Goal: Communication & Community: Answer question/provide support

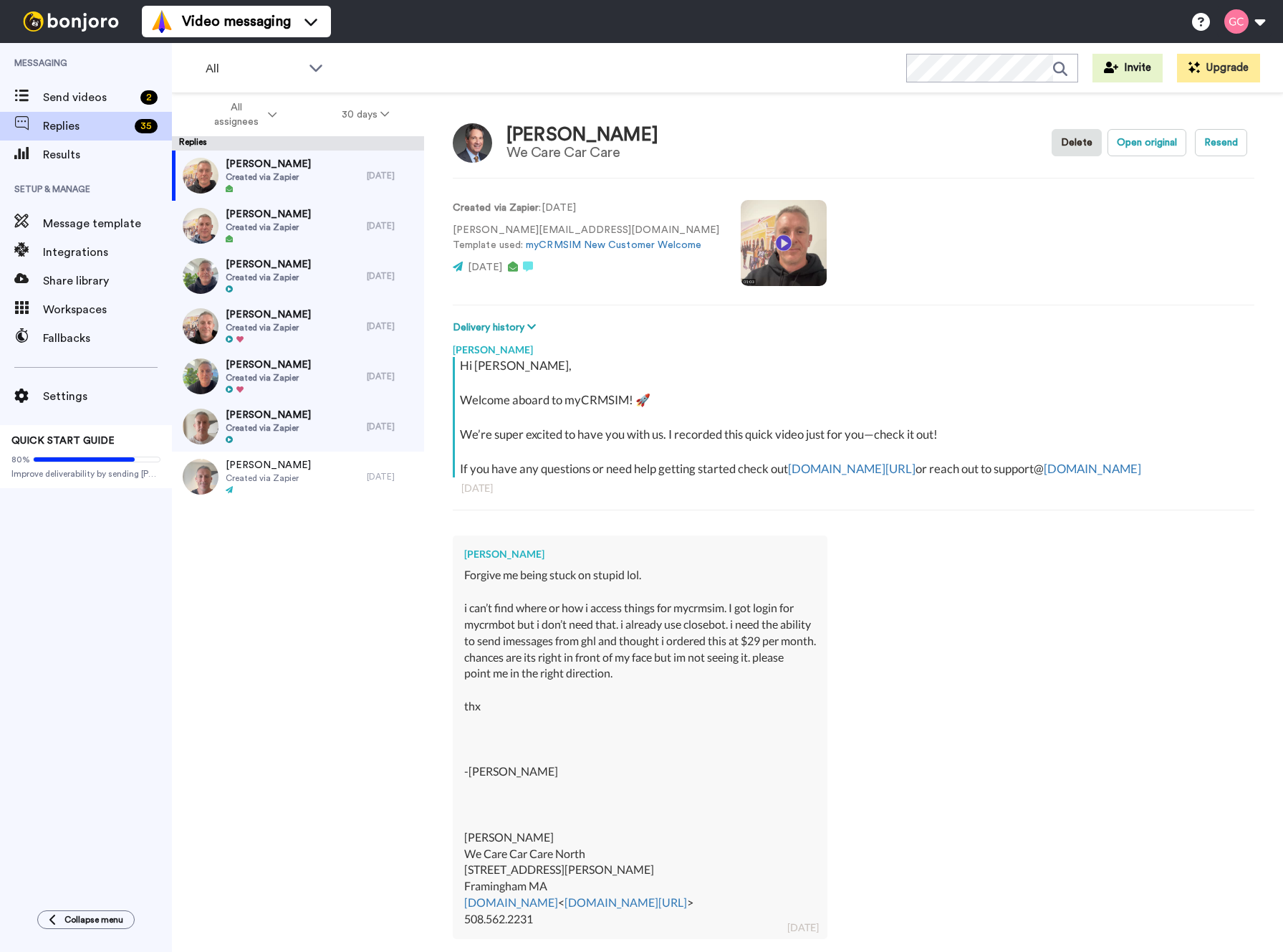
type textarea "x"
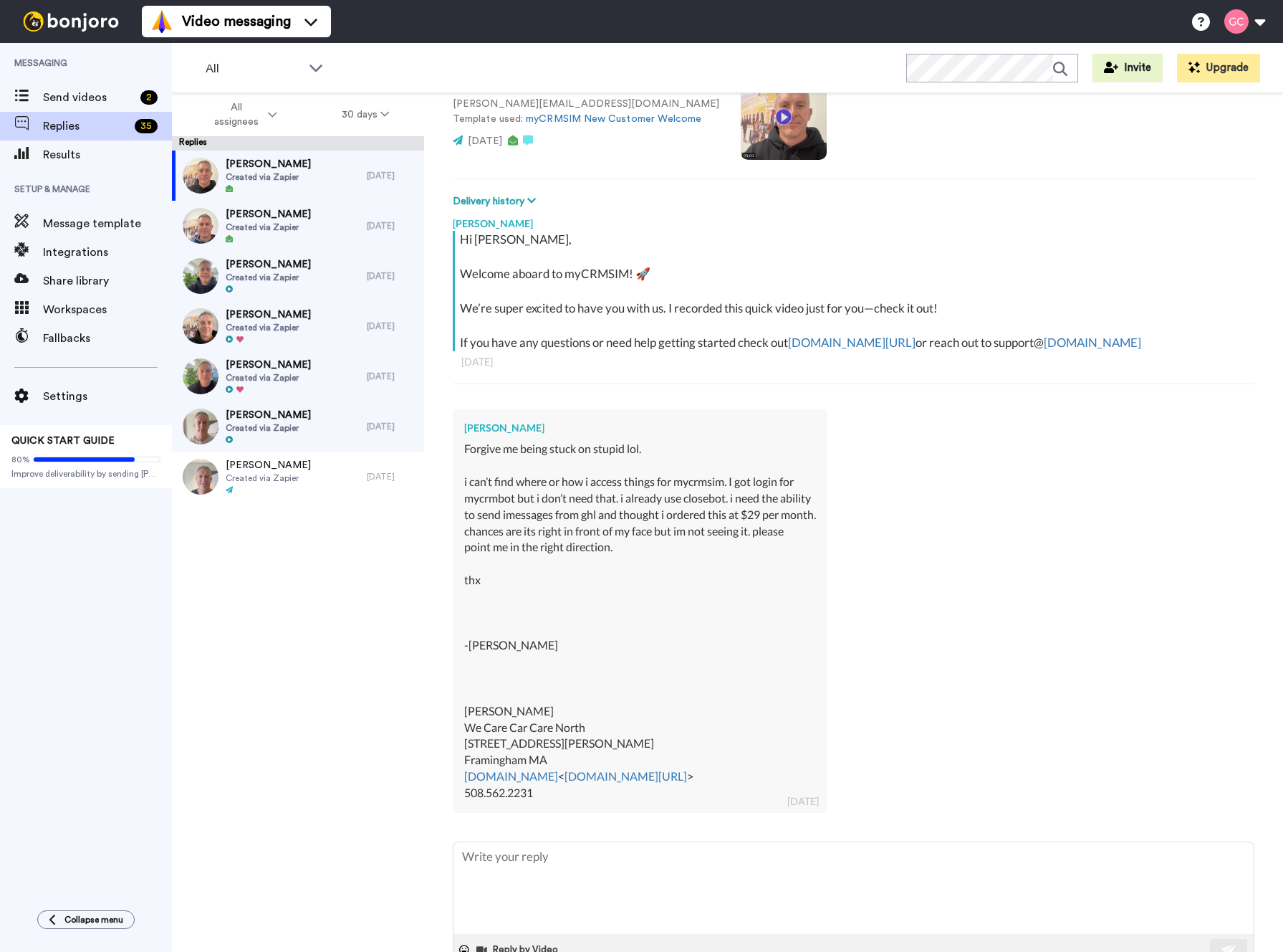
scroll to position [168, 0]
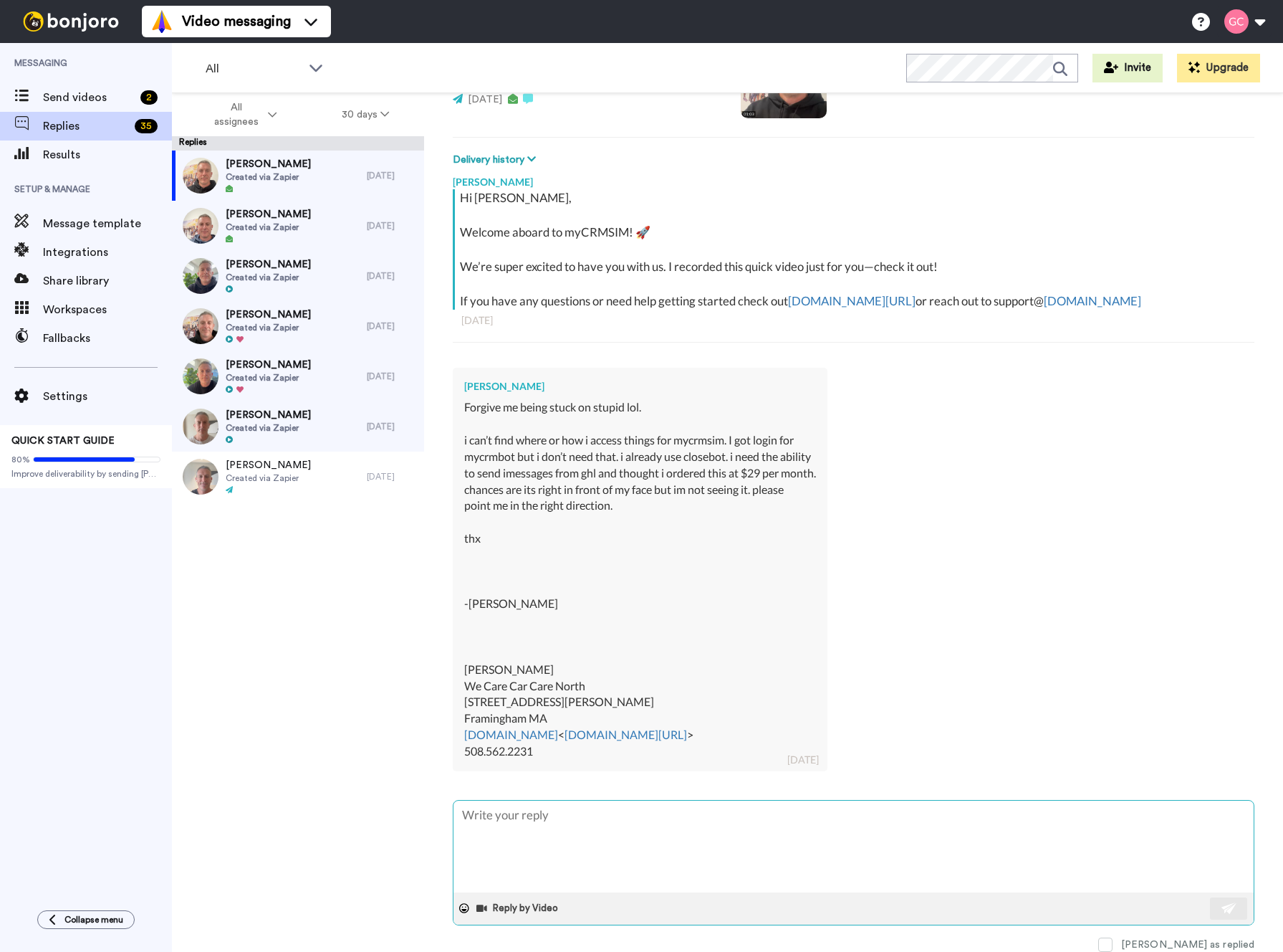
click at [550, 822] on textarea at bounding box center [854, 846] width 801 height 91
type textarea "H"
type textarea "x"
type textarea "He"
type textarea "x"
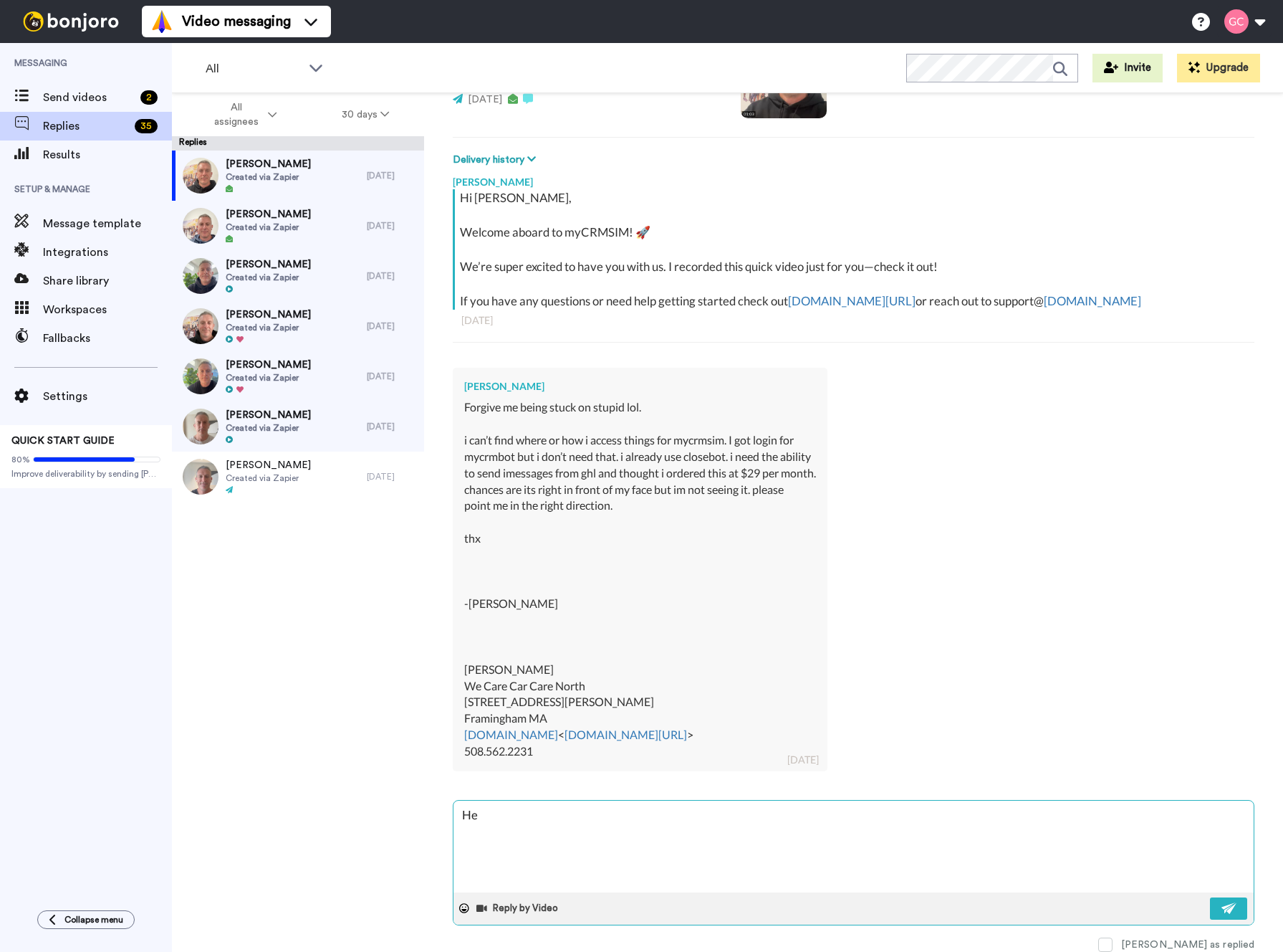
type textarea "Hey"
type textarea "x"
type textarea "Hey"
type textarea "x"
type textarea "Hey C"
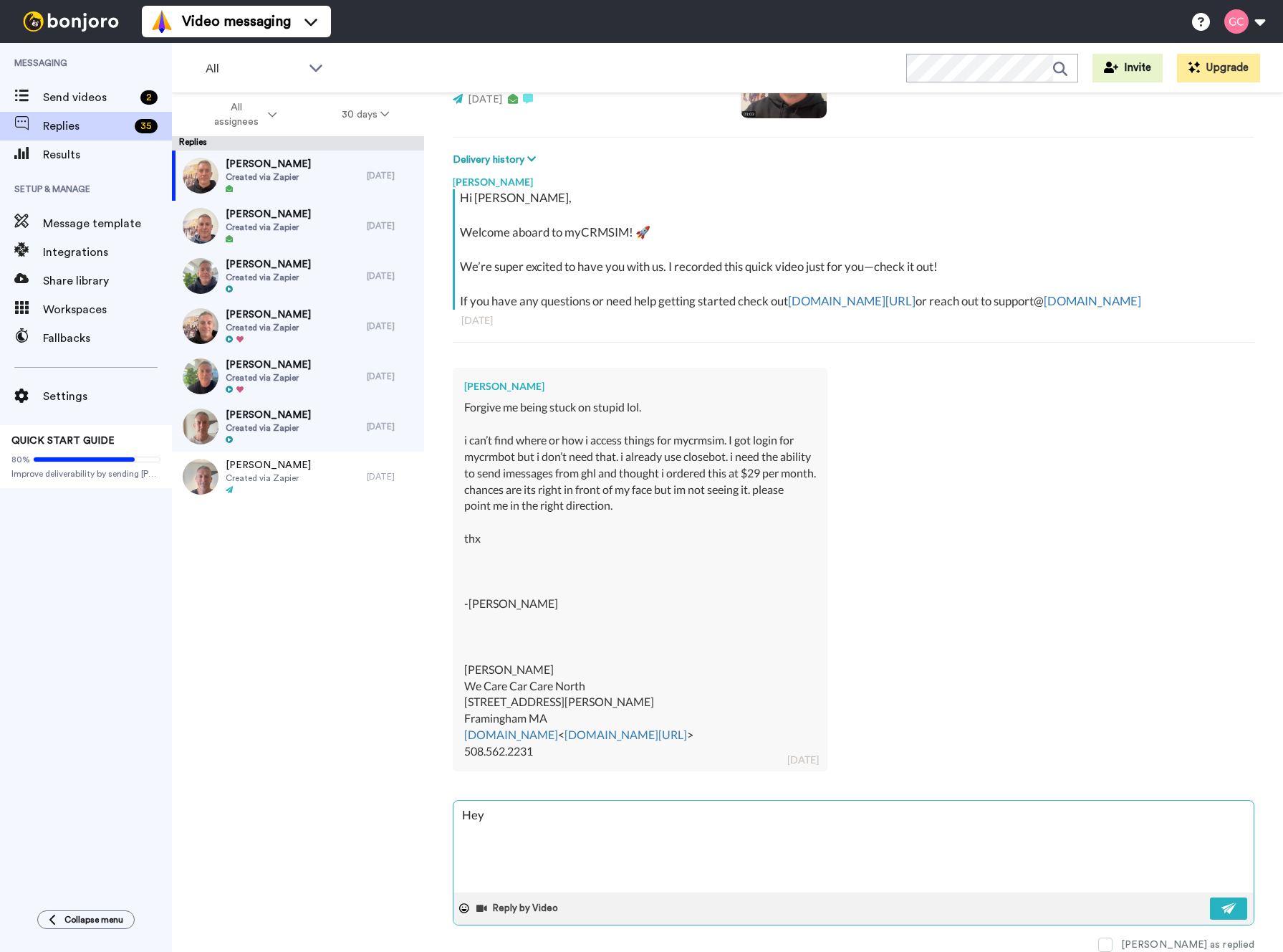
type textarea "x"
type textarea "Hey [PERSON_NAME]"
type textarea "x"
type textarea "Hey Chr"
type textarea "x"
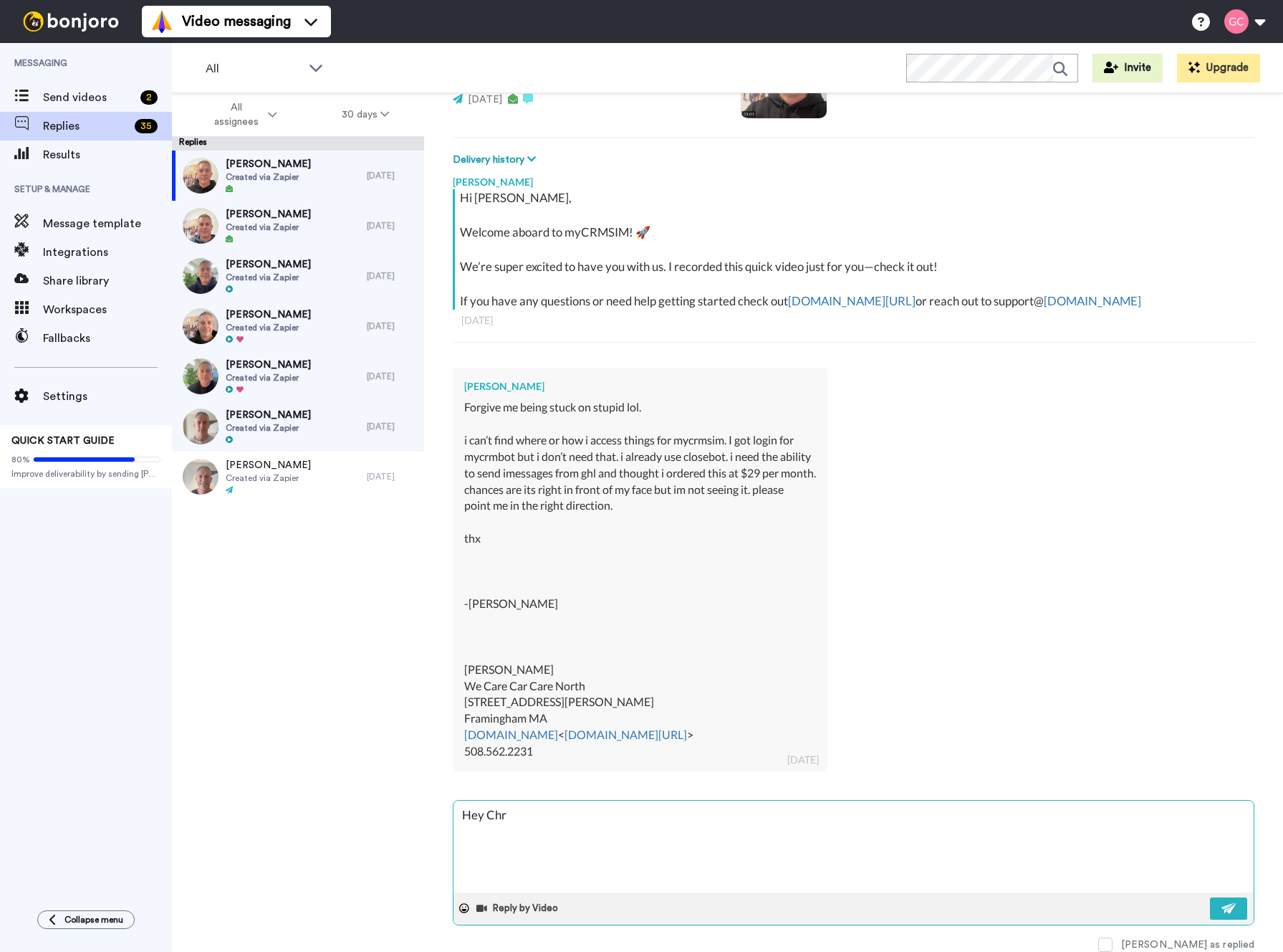
type textarea "Hey Chri"
type textarea "x"
type textarea "Hey [PERSON_NAME]"
type textarea "x"
type textarea "Hey [PERSON_NAME]"
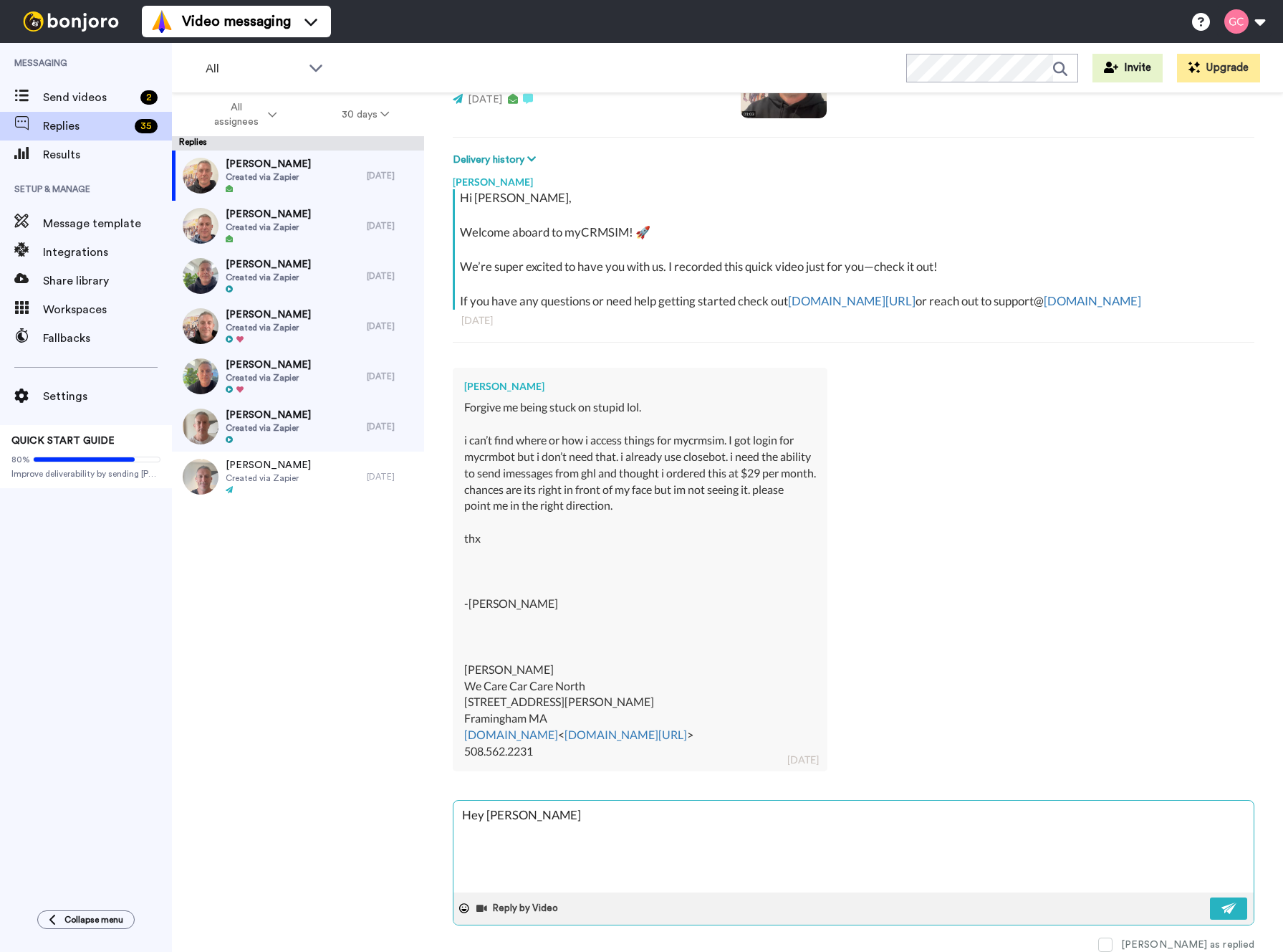
type textarea "x"
type textarea "Hey [PERSON_NAME]"
type textarea "x"
type textarea "Hey [PERSON_NAME] Y"
type textarea "x"
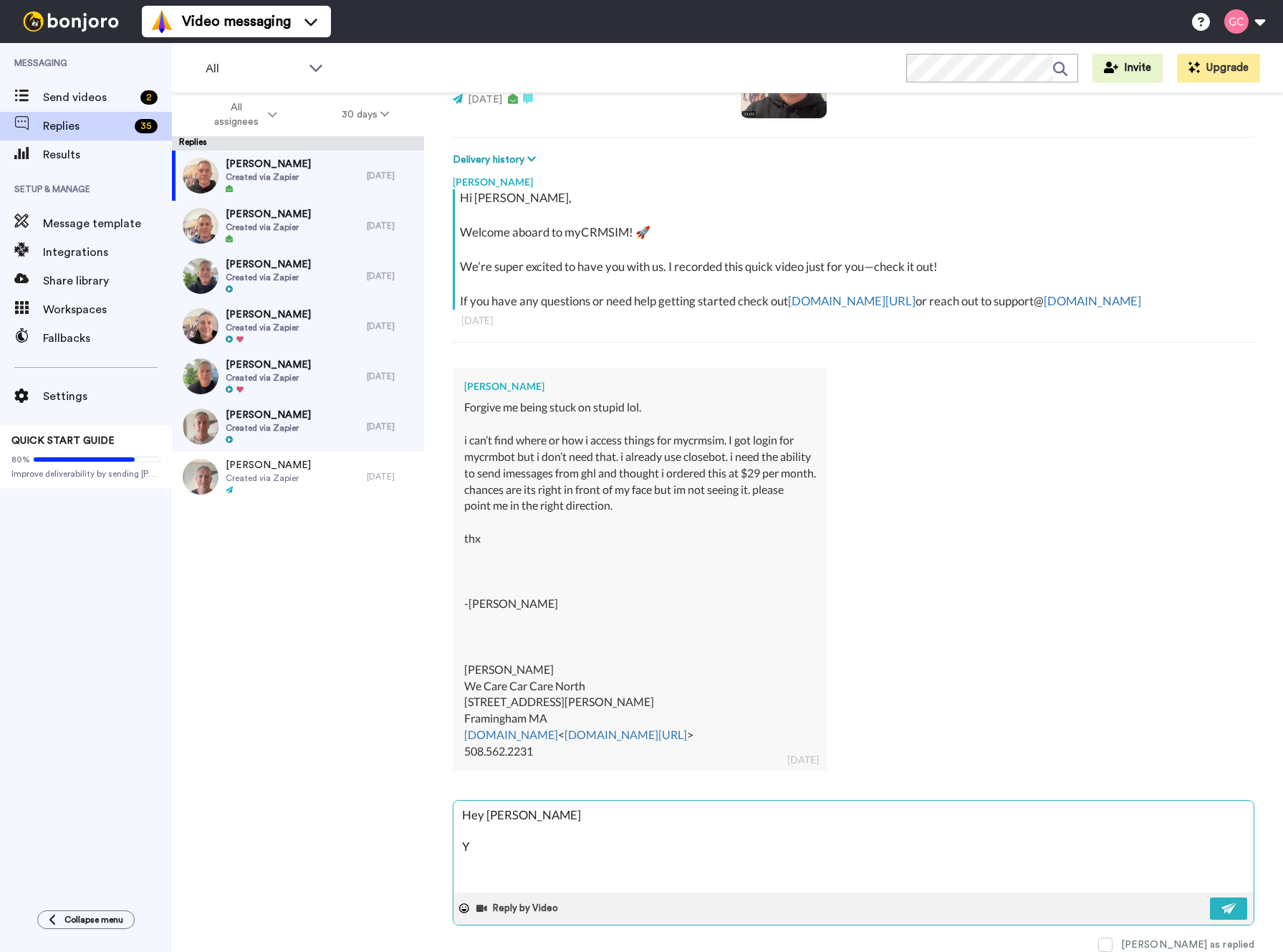
type textarea "Hey [PERSON_NAME] YO"
type textarea "x"
type textarea "Hey [PERSON_NAME] YOu"
type textarea "x"
type textarea "Hey [PERSON_NAME] YOu"
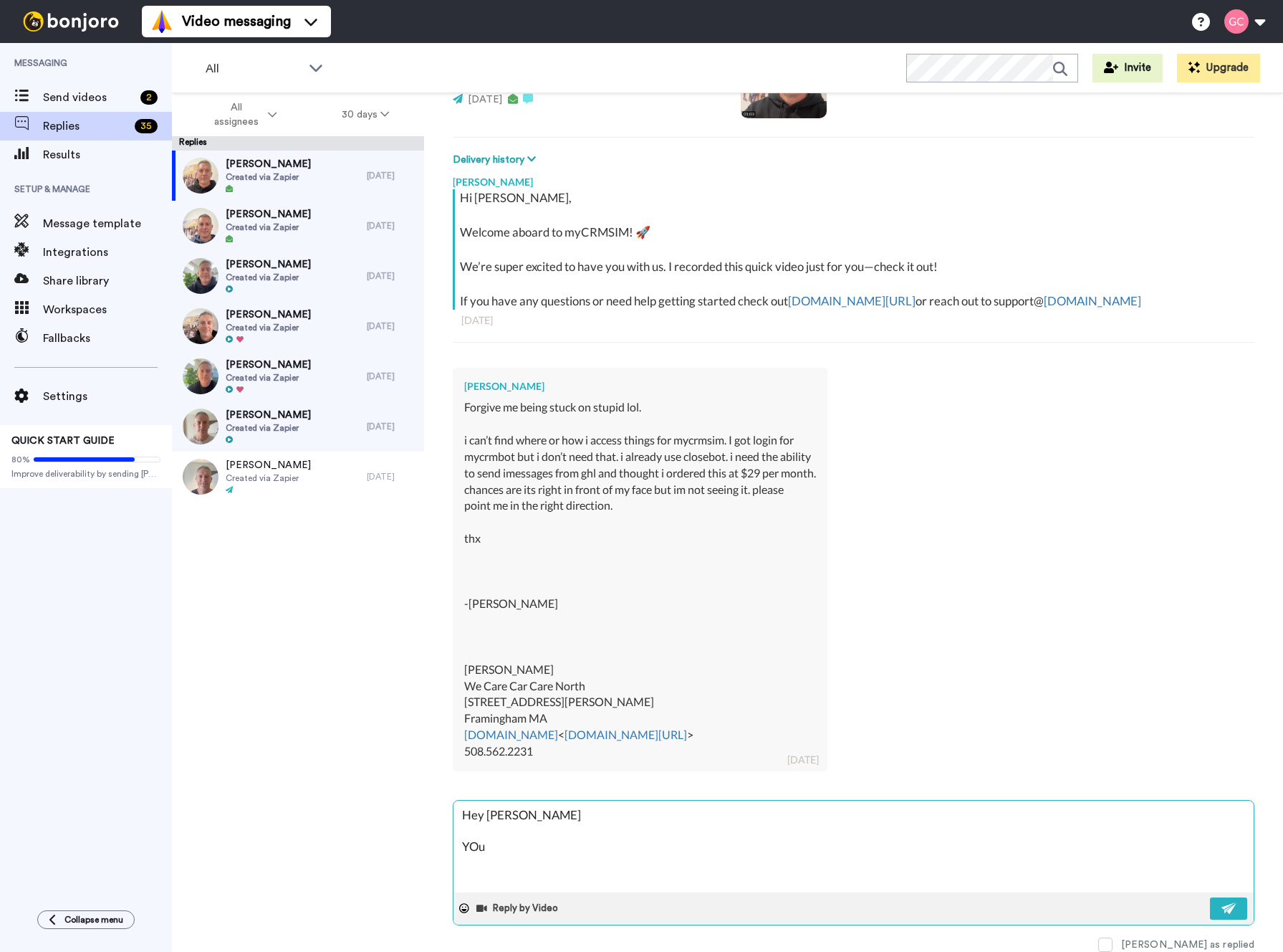
type textarea "x"
type textarea "Hey [PERSON_NAME] YOu s"
type textarea "x"
type textarea "Hey [PERSON_NAME] YOu sh"
type textarea "x"
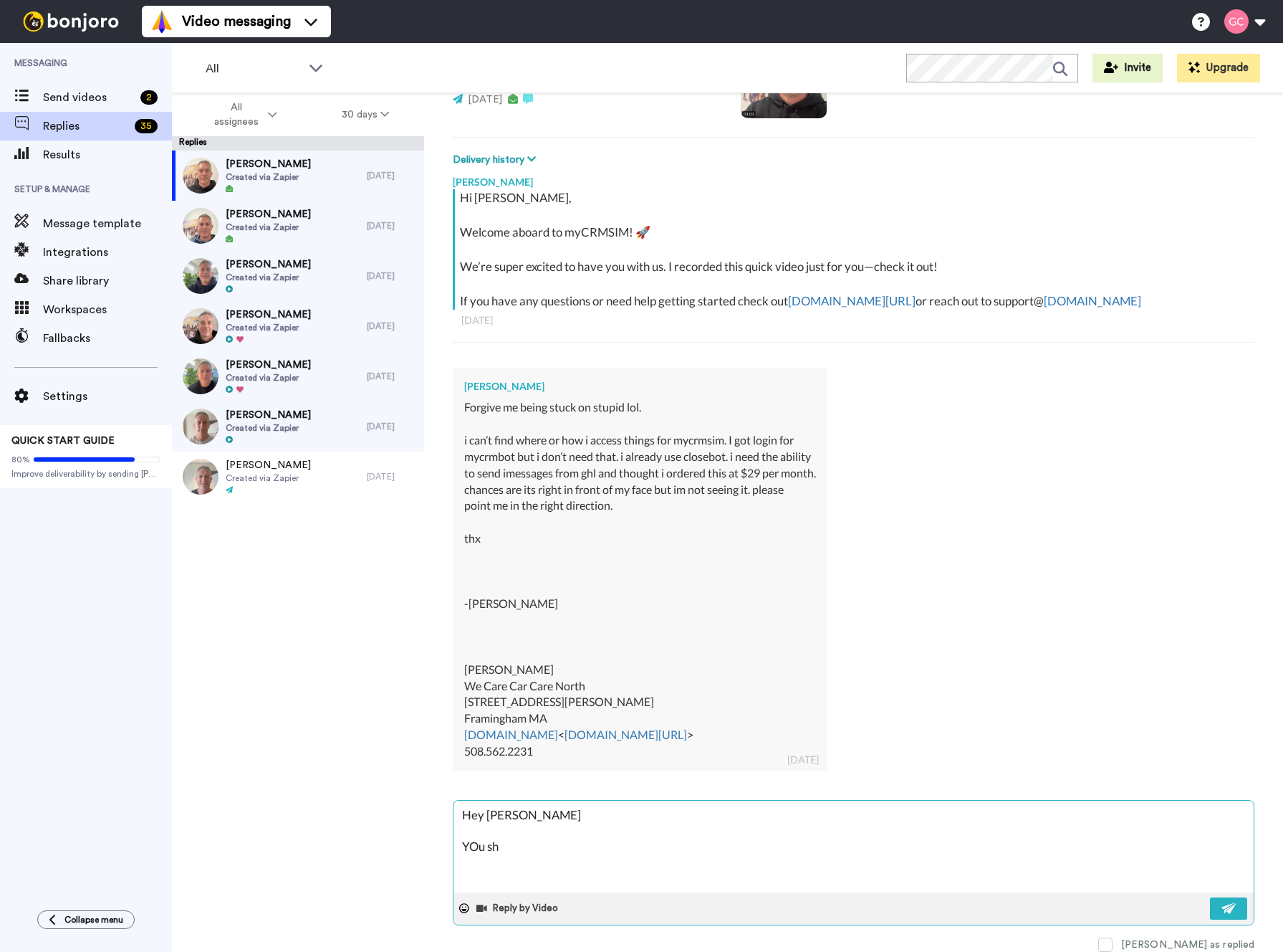
type textarea "Hey [PERSON_NAME] YOu sho"
type textarea "x"
type textarea "Hey [PERSON_NAME] YOu shou"
type textarea "x"
type textarea "Hey [PERSON_NAME] YOu shoul"
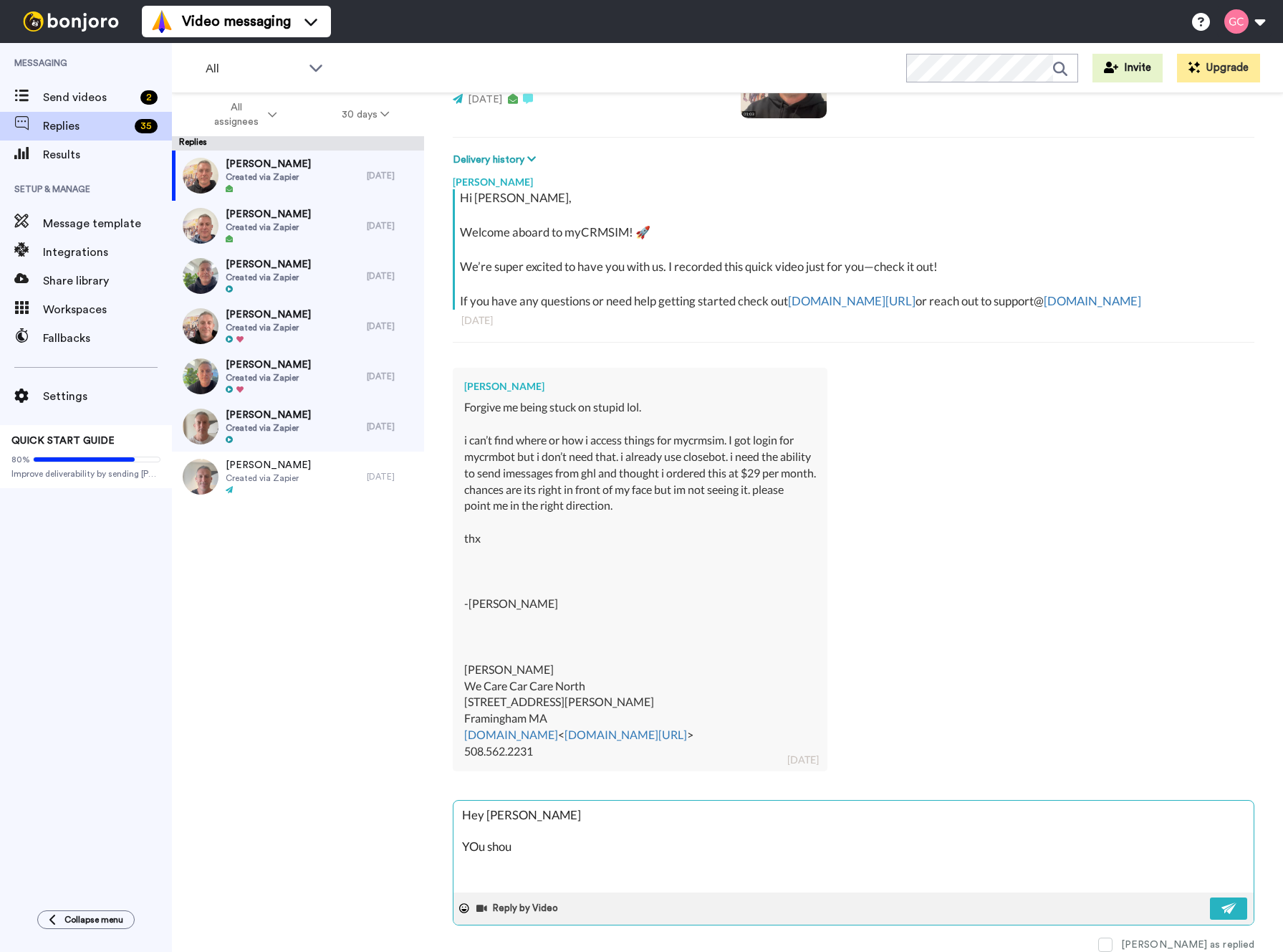
type textarea "x"
type textarea "Hey [PERSON_NAME] YOu should"
type textarea "x"
type textarea "Hey [PERSON_NAME] YOu should"
type textarea "x"
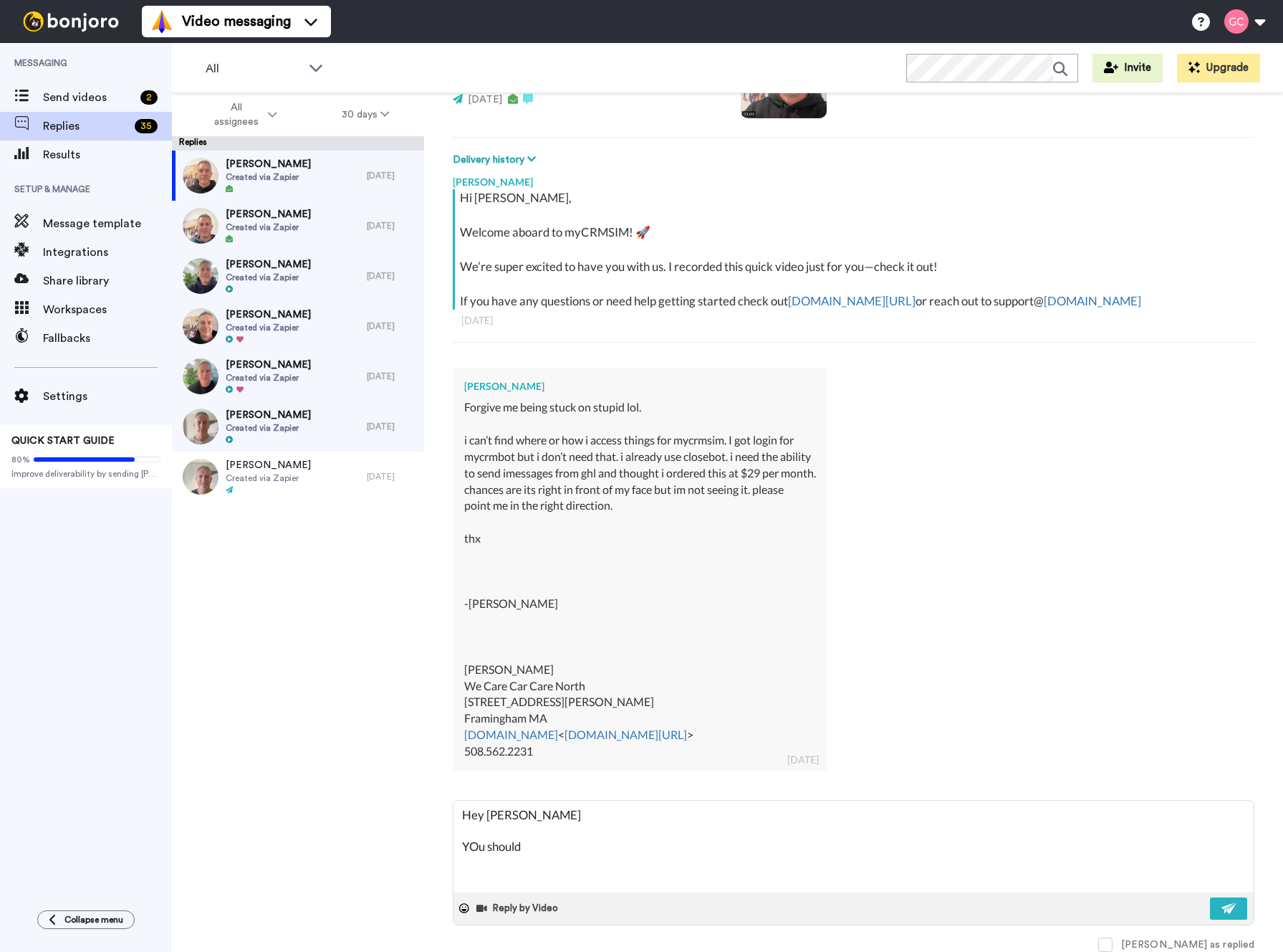
type textarea "Hey [PERSON_NAME] YOu should b"
type textarea "x"
type textarea "Hey [PERSON_NAME] YOu should be"
type textarea "x"
type textarea "Hey [PERSON_NAME] YOu should be"
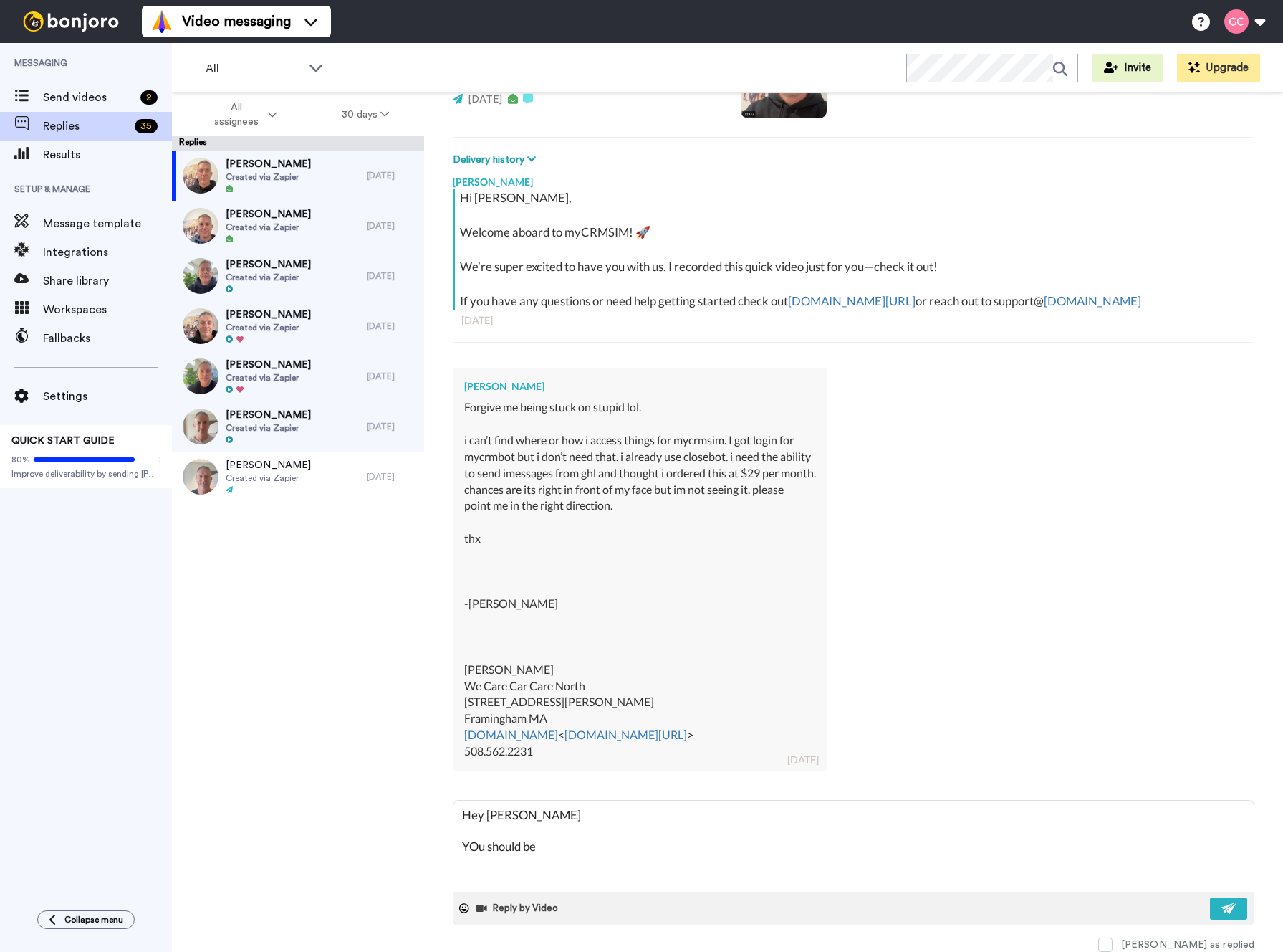
type textarea "x"
type textarea "Hey [PERSON_NAME] YOu should be a"
type textarea "x"
type textarea "Hey [PERSON_NAME] YOu should be ab"
type textarea "x"
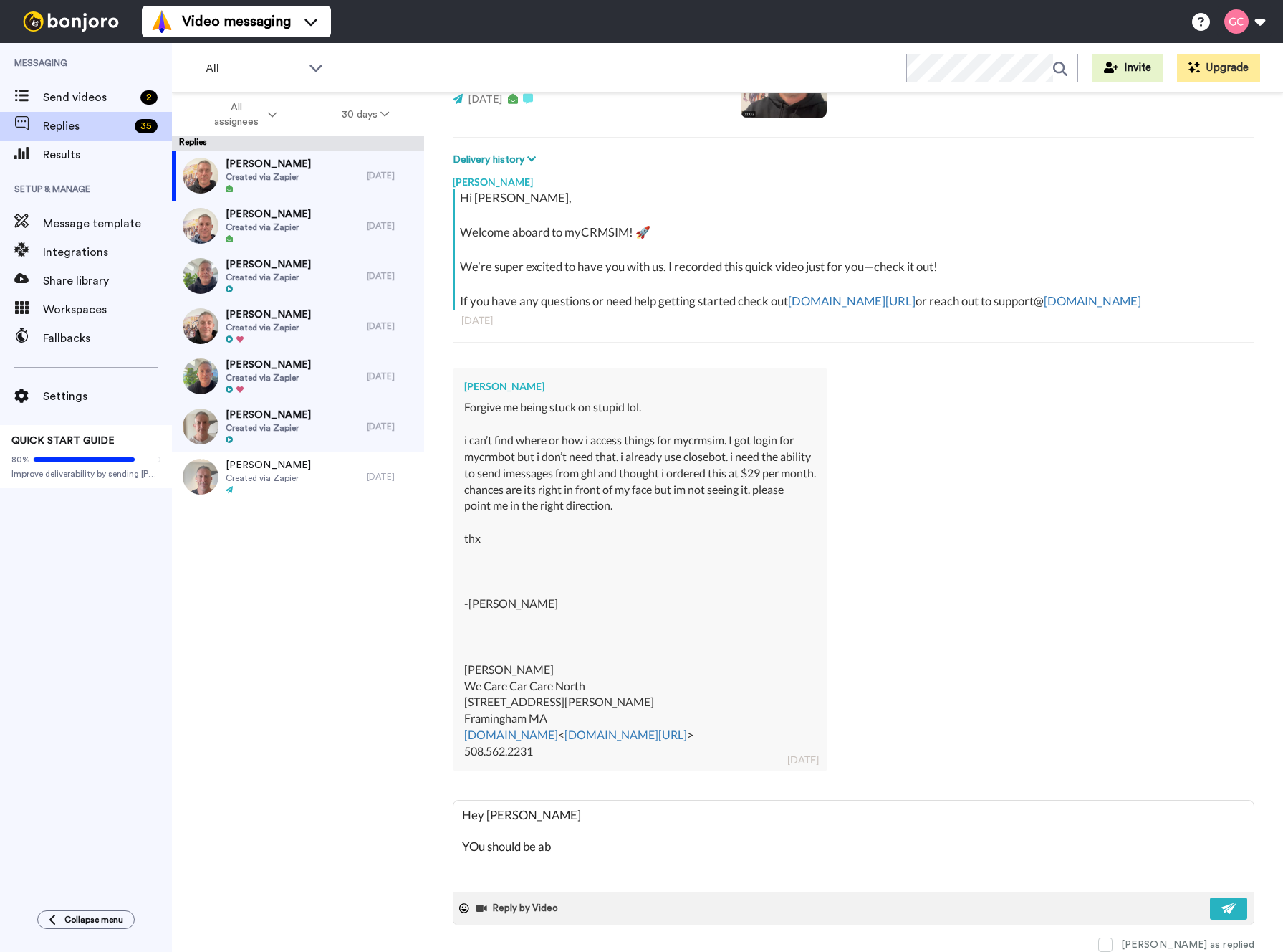
type textarea "Hey [PERSON_NAME] YOu should be abl"
type textarea "x"
type textarea "Hey [PERSON_NAME] YOu should be able"
type textarea "x"
type textarea "Hey [PERSON_NAME] YOu should be able"
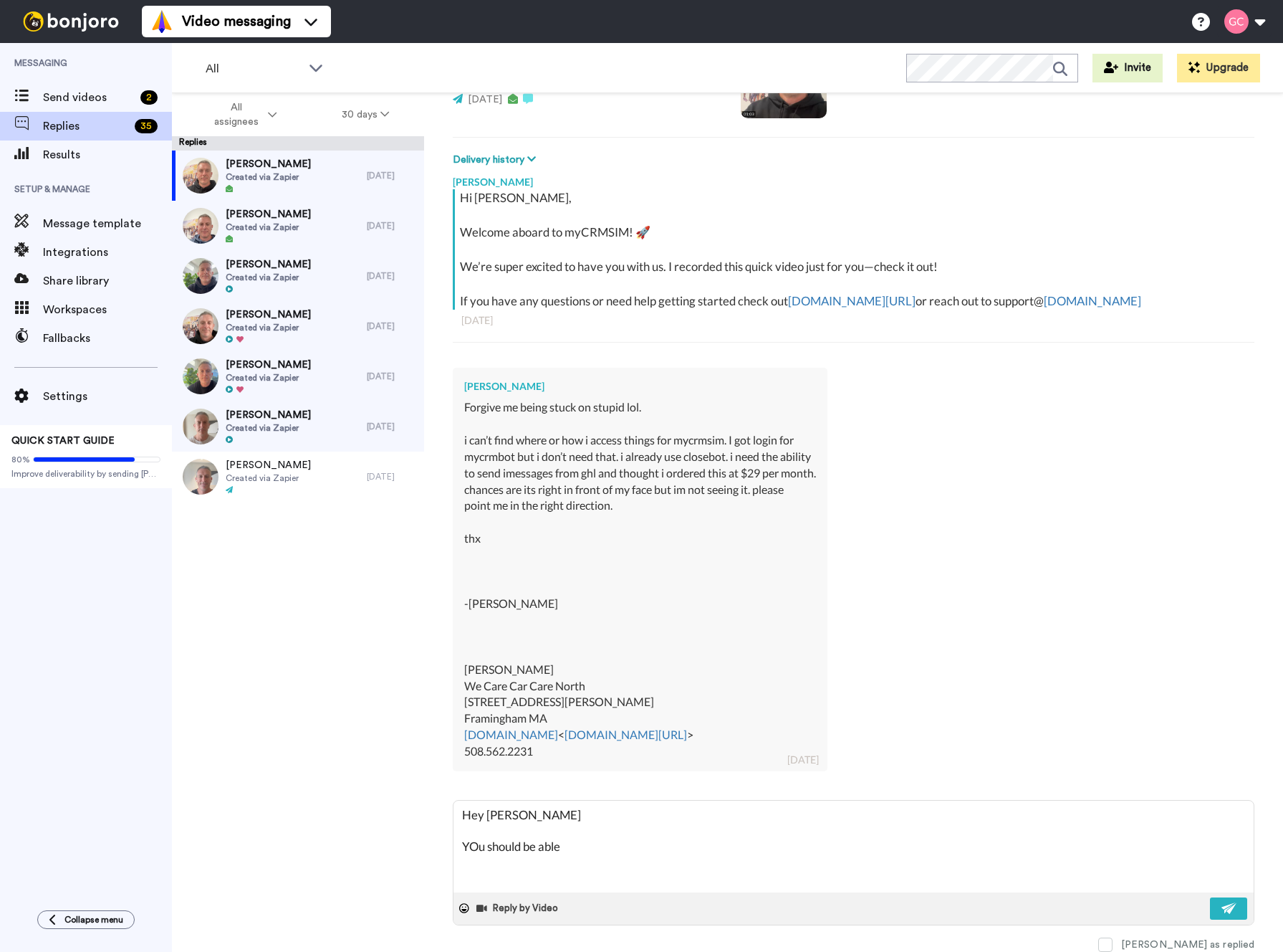
type textarea "x"
type textarea "Hey [PERSON_NAME] YOu should be able t"
type textarea "x"
type textarea "Hey [PERSON_NAME] YOu should be able to"
type textarea "x"
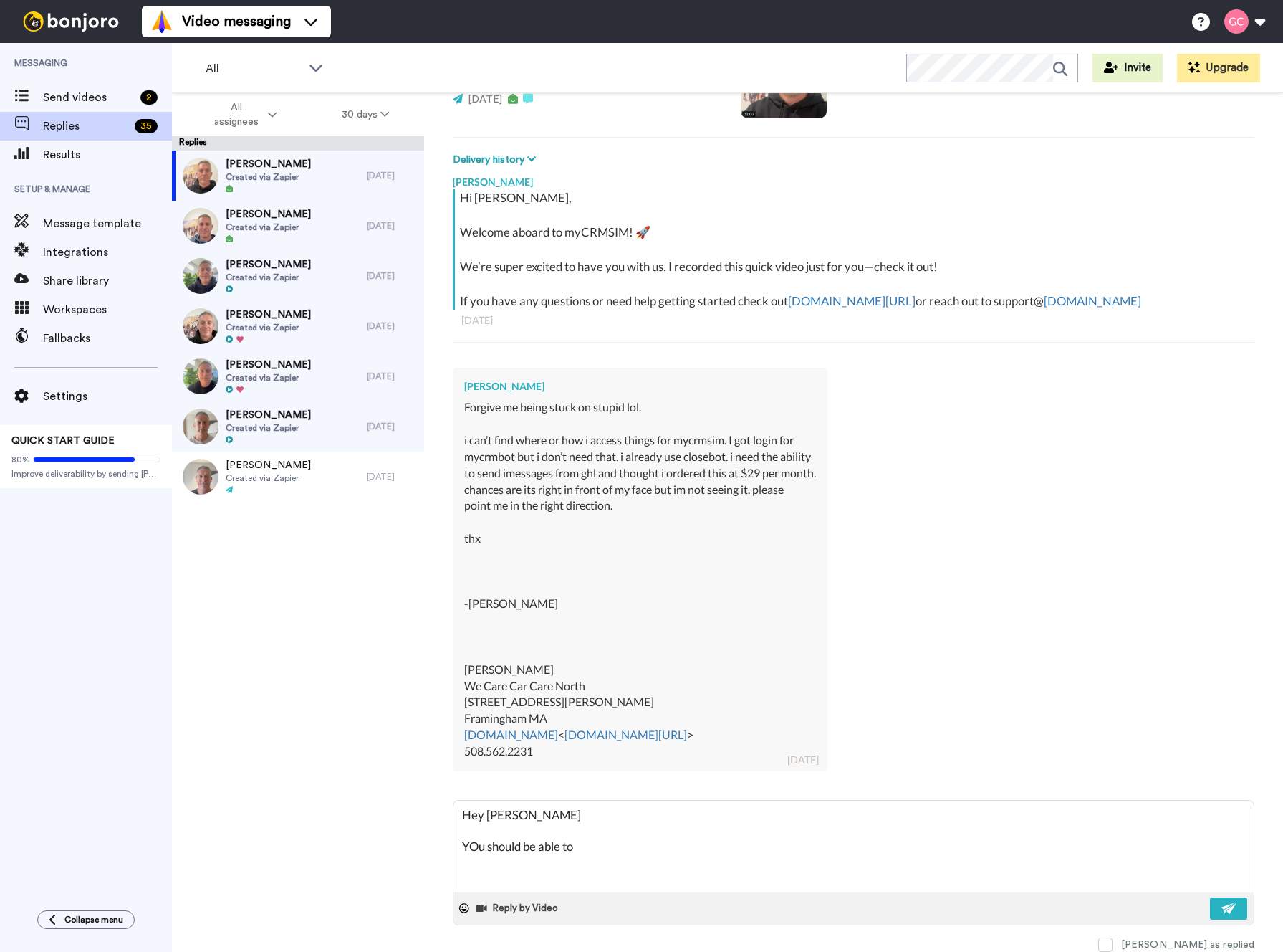
type textarea "Hey [PERSON_NAME] YOu should be able to"
type textarea "x"
type textarea "Hey [PERSON_NAME] [PERSON_NAME] should be able to l"
type textarea "x"
type textarea "Hey [PERSON_NAME] [PERSON_NAME] should be able to lo"
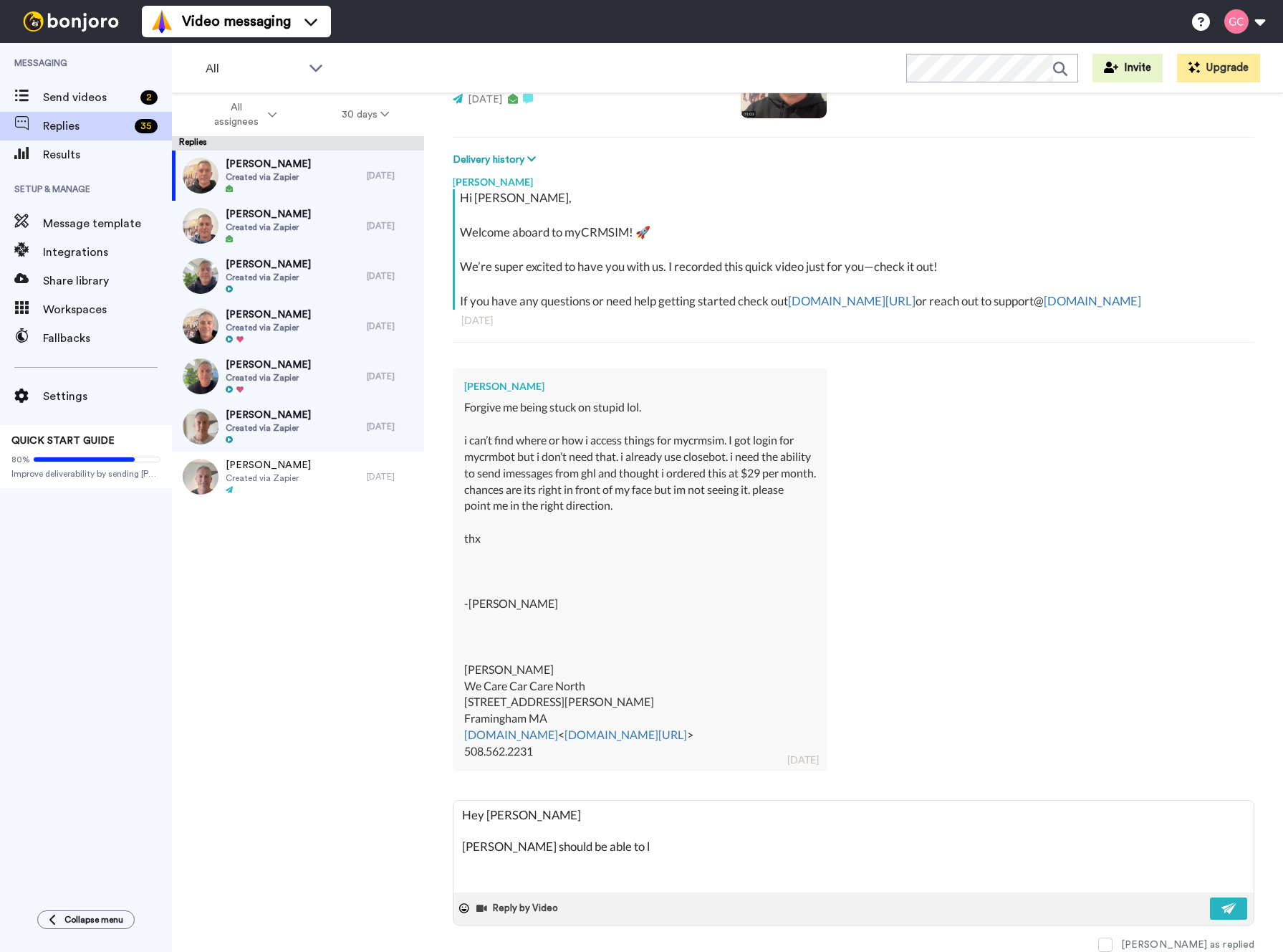
type textarea "x"
type textarea "Hey [PERSON_NAME] [PERSON_NAME] should be able to log"
type textarea "x"
type textarea "Hey [PERSON_NAME] [PERSON_NAME] should be able to logi"
type textarea "x"
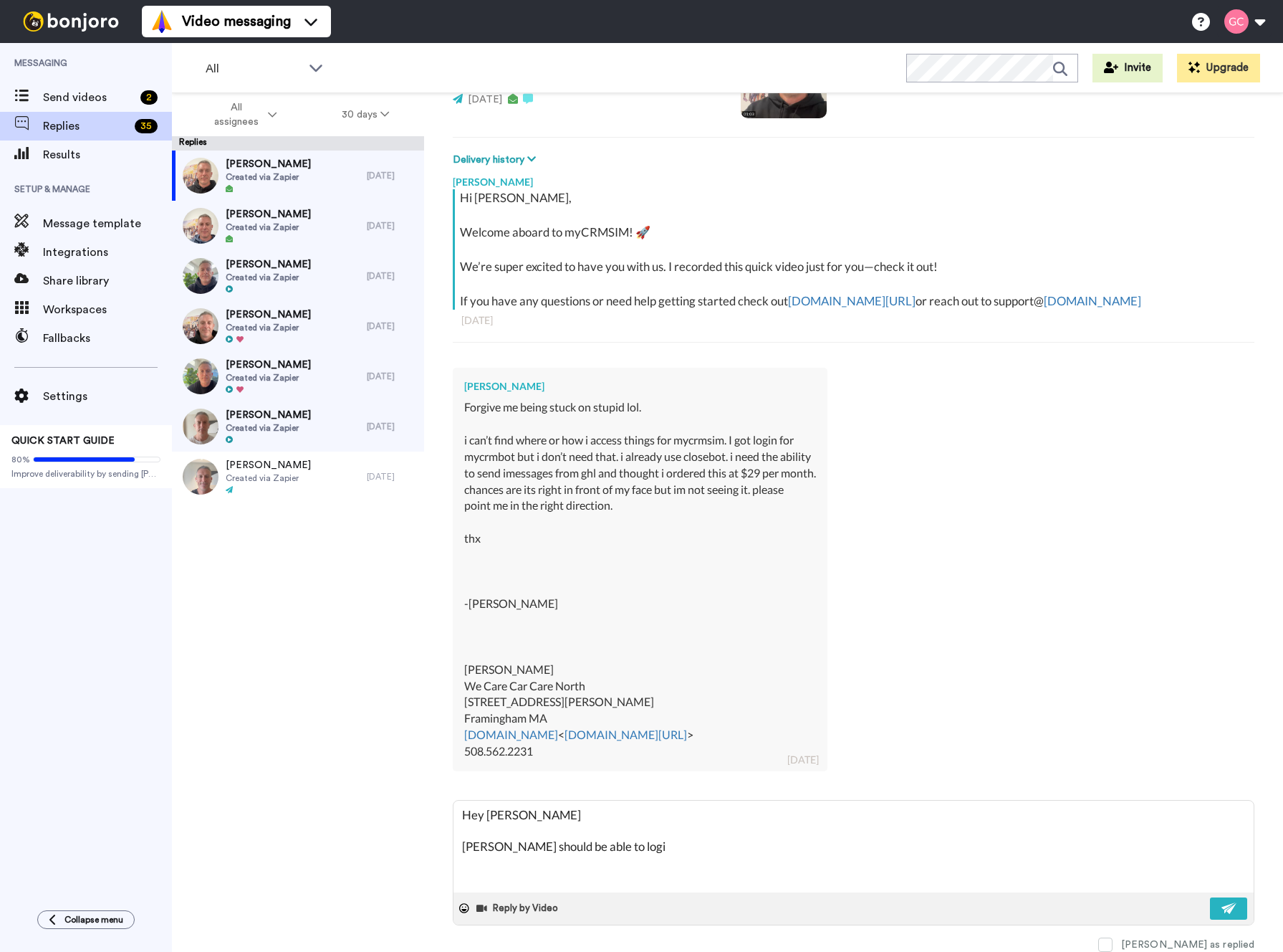
type textarea "Hey [PERSON_NAME] [PERSON_NAME] should be able to login"
type textarea "x"
type textarea "Hey [PERSON_NAME] [PERSON_NAME] should be able to login"
type textarea "x"
type textarea "Hey [PERSON_NAME] [PERSON_NAME] should be able to login a"
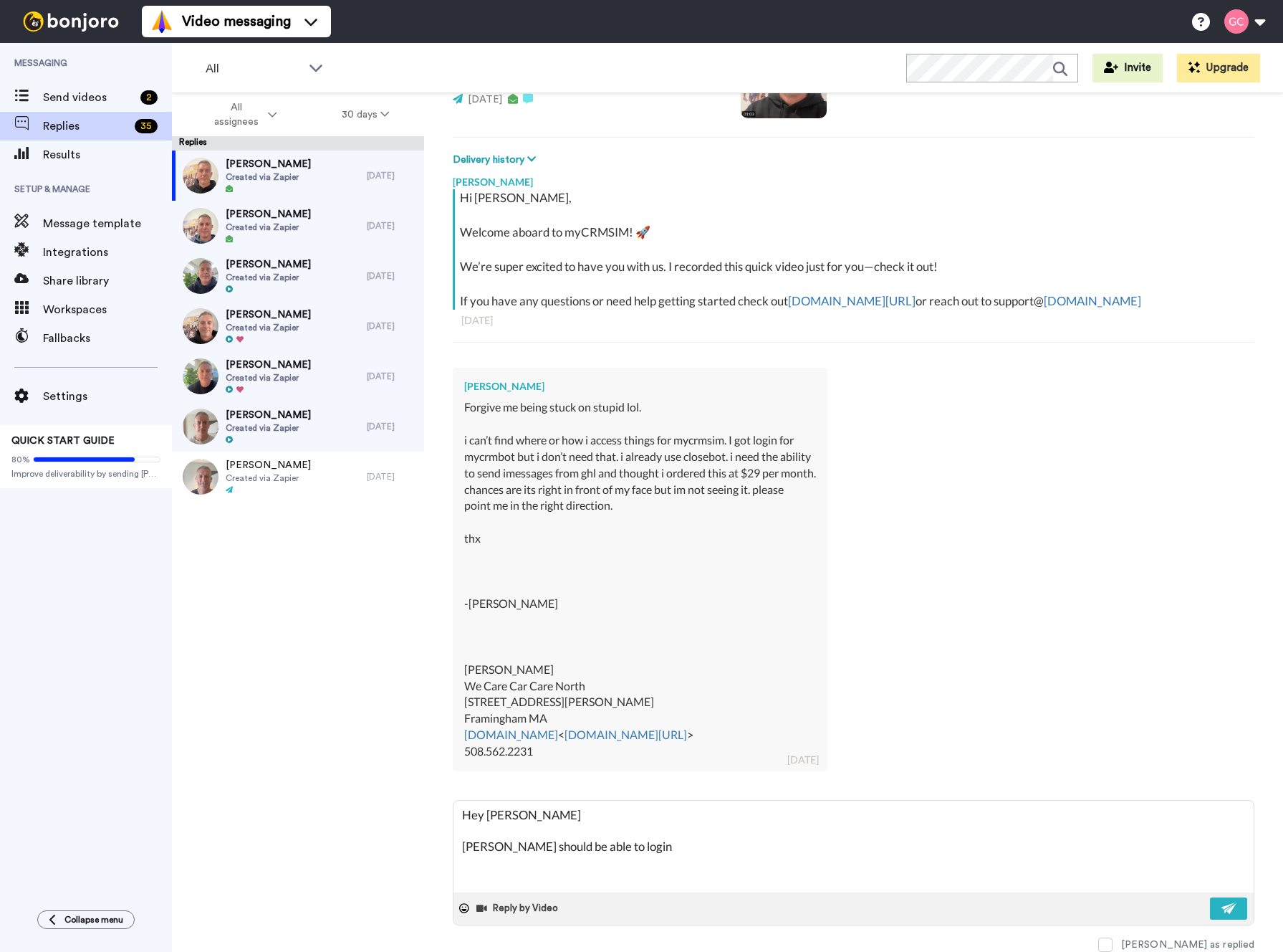
type textarea "x"
type textarea "Hey [PERSON_NAME] [PERSON_NAME] should be able to login at"
type textarea "x"
type textarea "Hey [PERSON_NAME] [PERSON_NAME] should be able to login at"
type textarea "x"
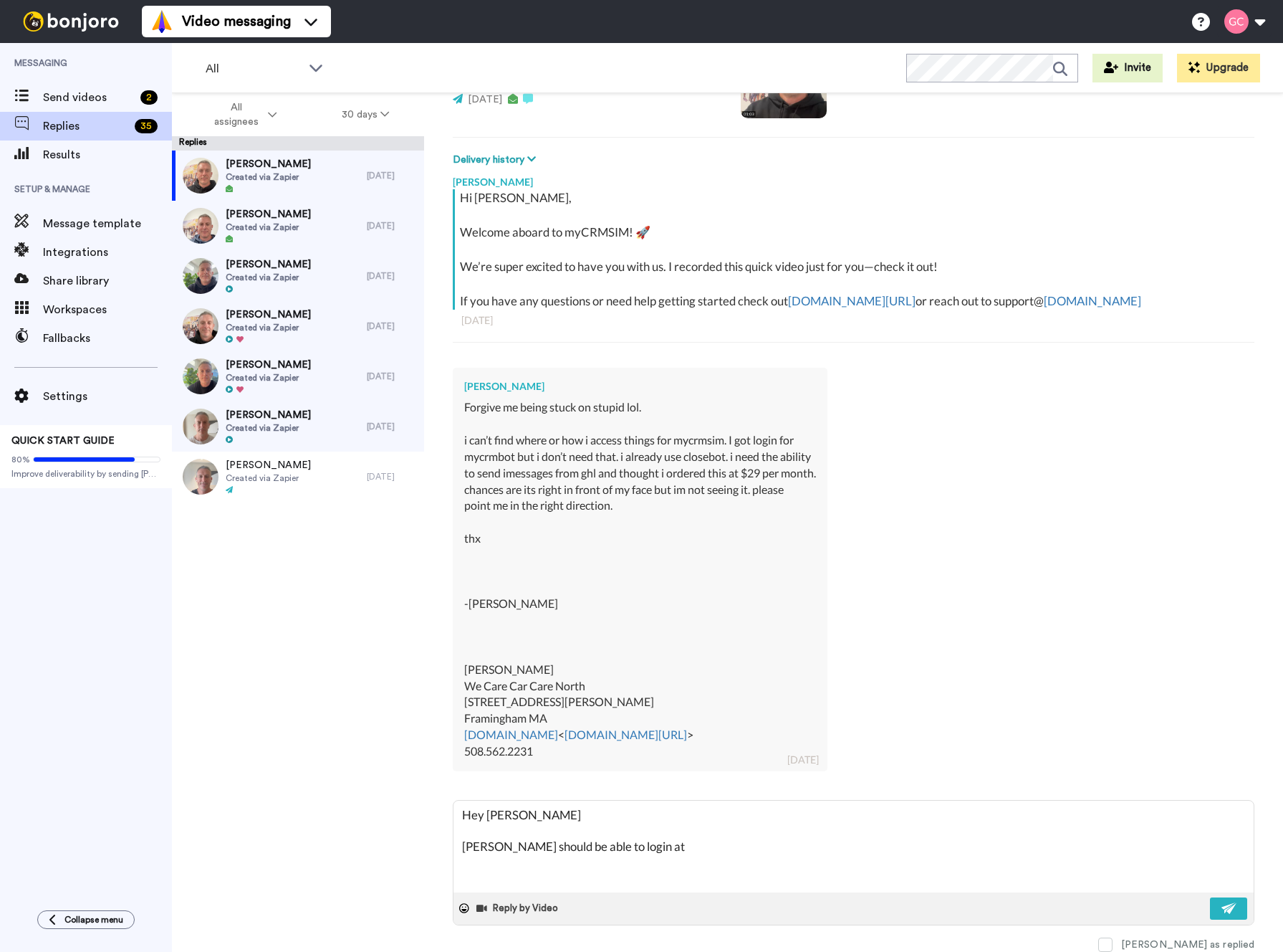
type textarea "Hey [PERSON_NAME] [PERSON_NAME] should be able to login at a"
type textarea "x"
type textarea "Hey [PERSON_NAME] [PERSON_NAME] should be able to login at ap"
type textarea "x"
type textarea "Hey [PERSON_NAME] [PERSON_NAME] should be able to login at app"
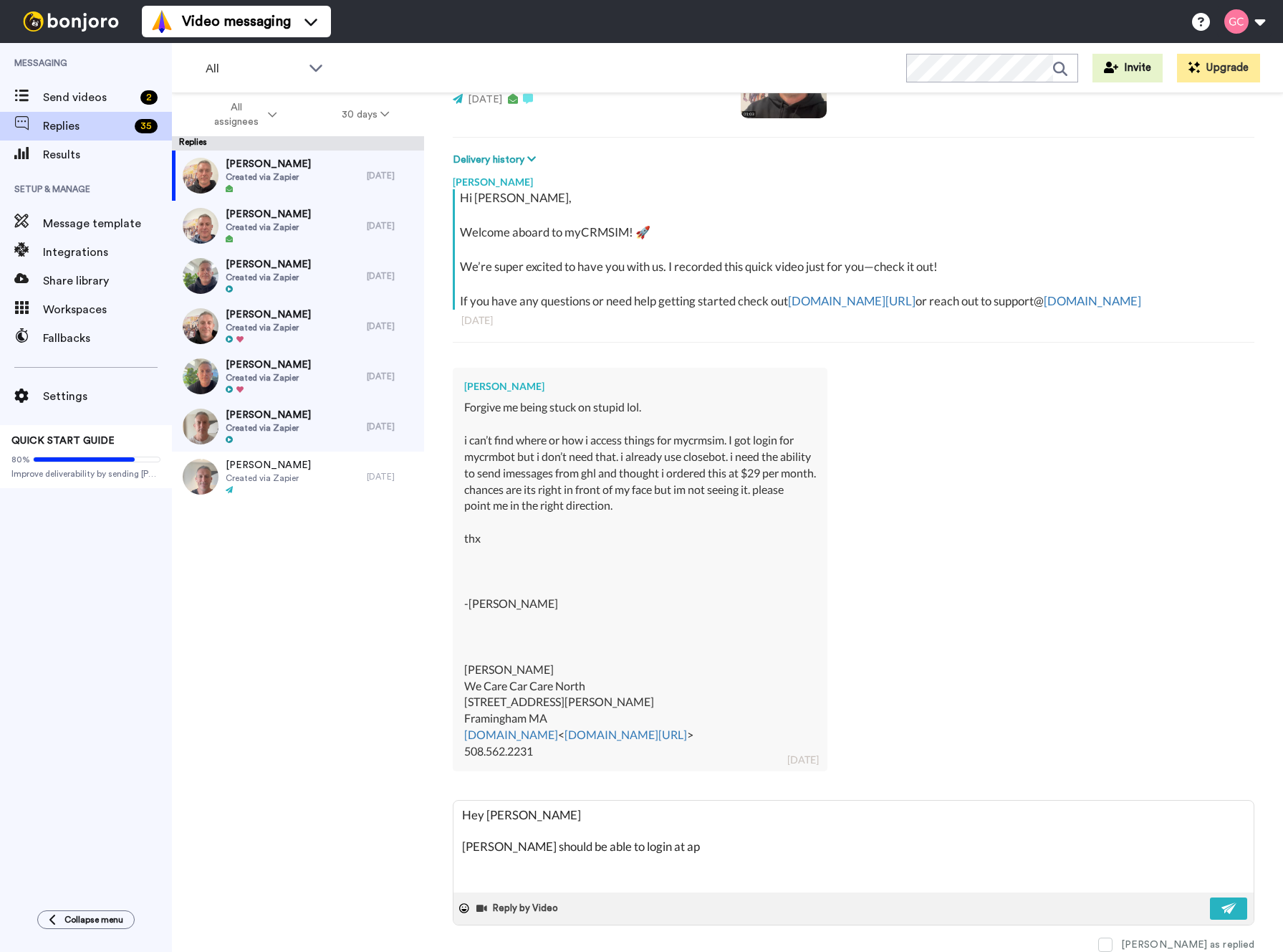
type textarea "x"
type textarea "Hey [PERSON_NAME] [PERSON_NAME] should be able to login at app."
type textarea "x"
type textarea "Hey [PERSON_NAME] [PERSON_NAME] should be able to login at app.m"
type textarea "x"
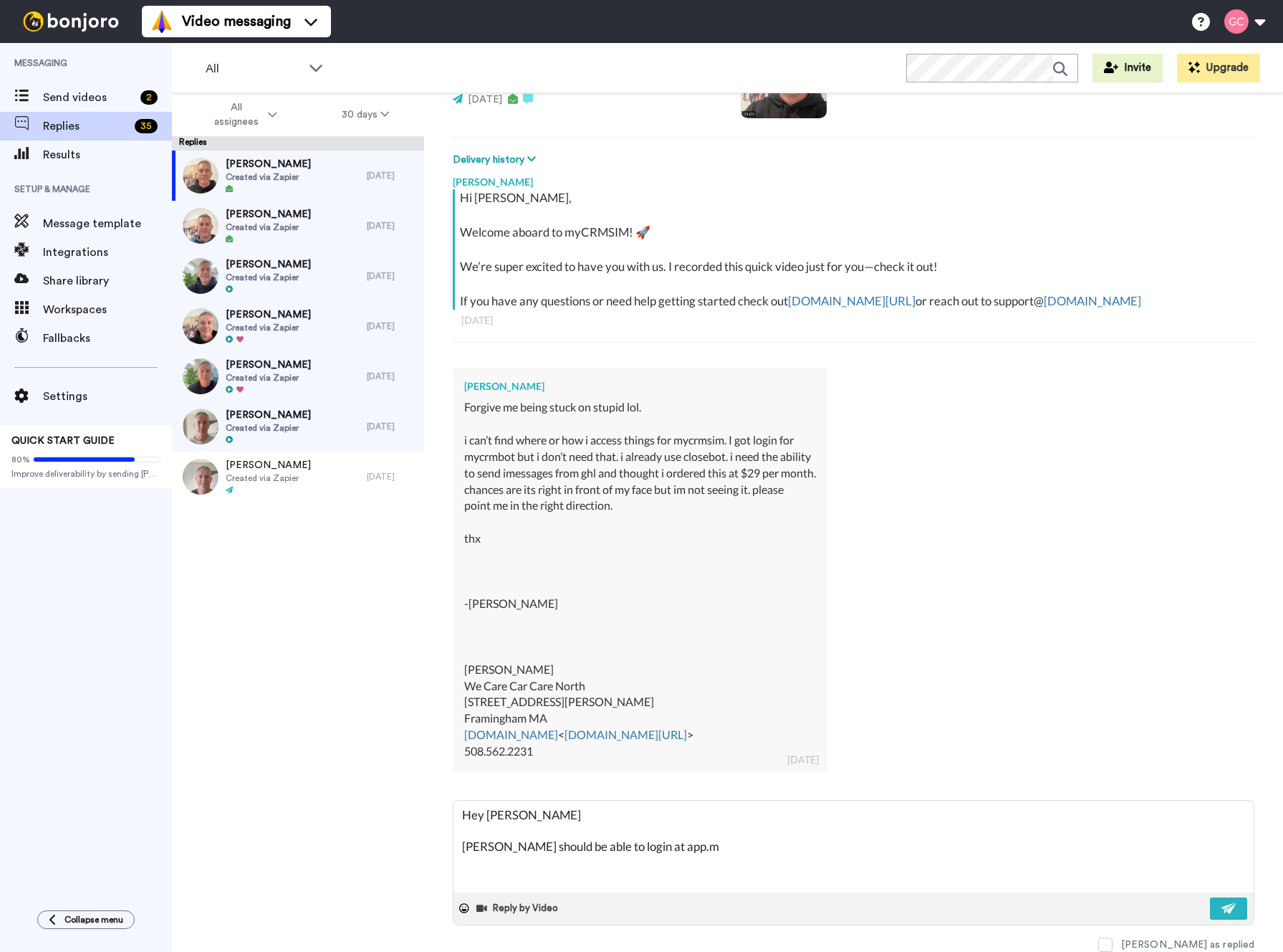
type textarea "Hey [PERSON_NAME] [PERSON_NAME] should be able to login at [DOMAIN_NAME]"
type textarea "x"
type textarea "Hey [PERSON_NAME] [PERSON_NAME] should be able to login at app.myc"
type textarea "x"
type textarea "Hey [PERSON_NAME] [PERSON_NAME] should be able to login at app.mycr"
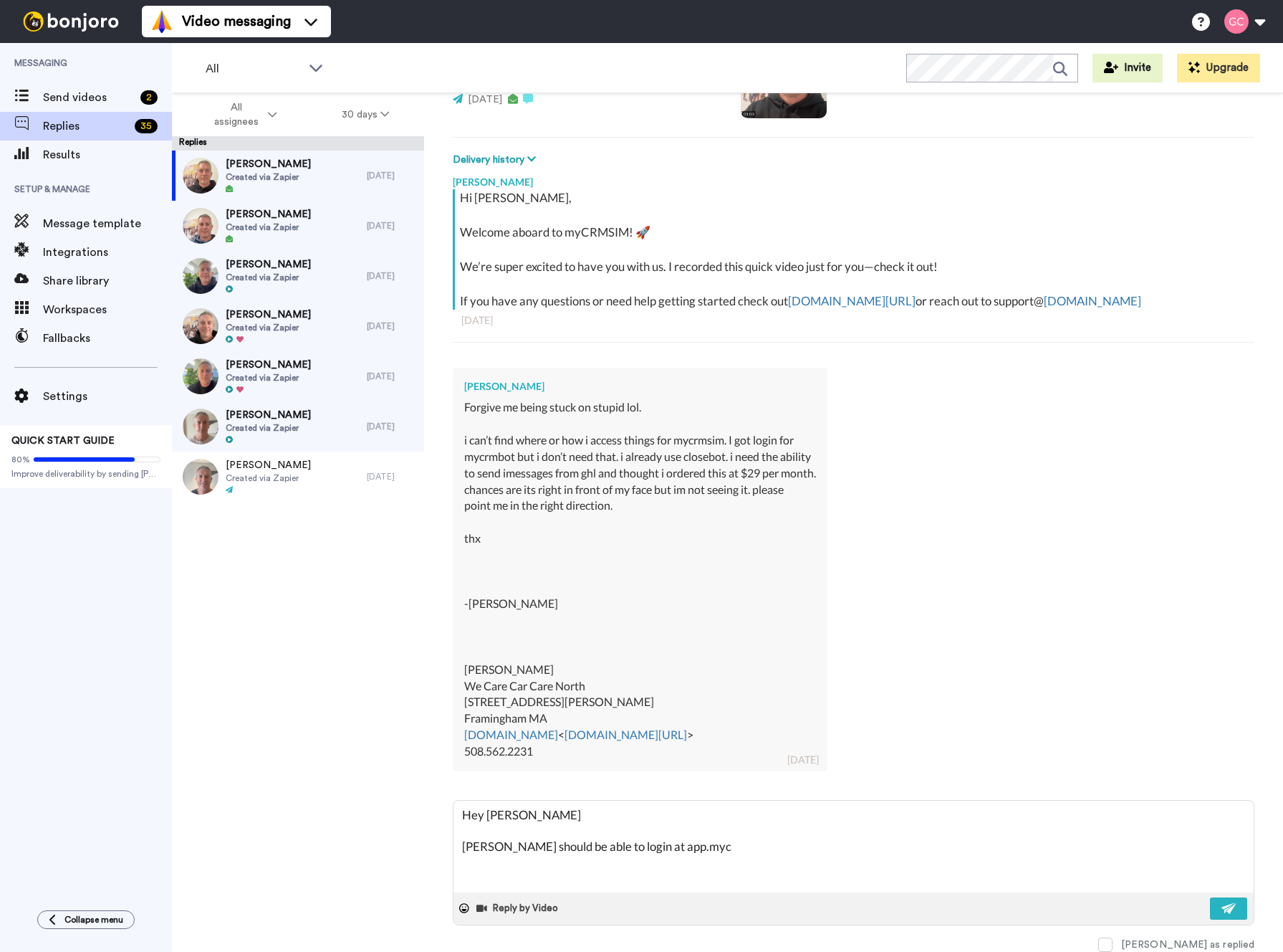
type textarea "x"
type textarea "Hey [PERSON_NAME] [PERSON_NAME] should be able to login at app.mycrm"
type textarea "x"
type textarea "Hey [PERSON_NAME] [PERSON_NAME] should be able to login at app.mycrms"
type textarea "x"
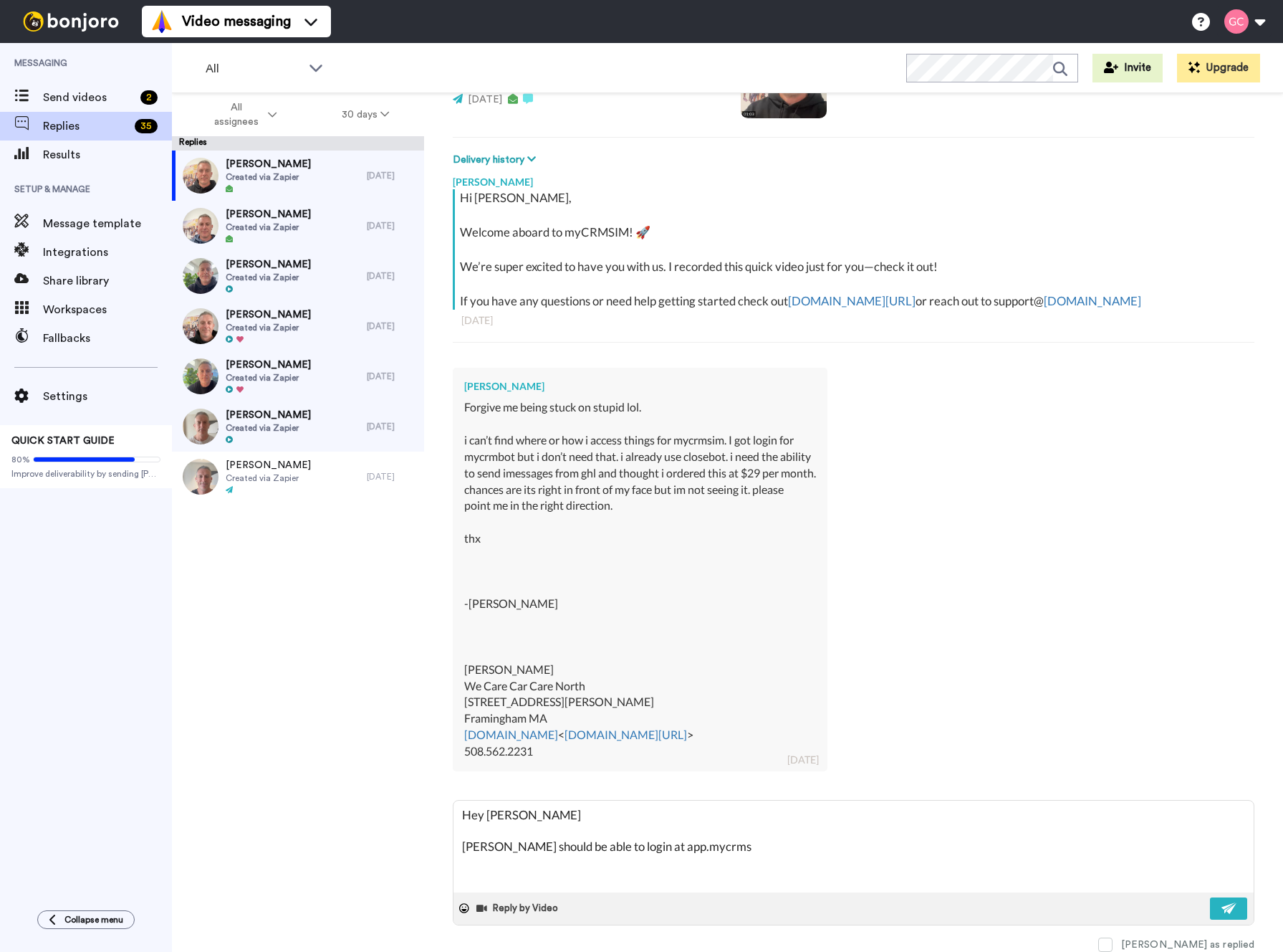
type textarea "Hey [PERSON_NAME] [PERSON_NAME] should be able to login at app.mycrmsi"
type textarea "x"
type textarea "Hey [PERSON_NAME] [PERSON_NAME] should be able to login at app.mycrmsim"
type textarea "x"
type textarea "Hey [PERSON_NAME] [PERSON_NAME] should be able to login at app.mycrmsim."
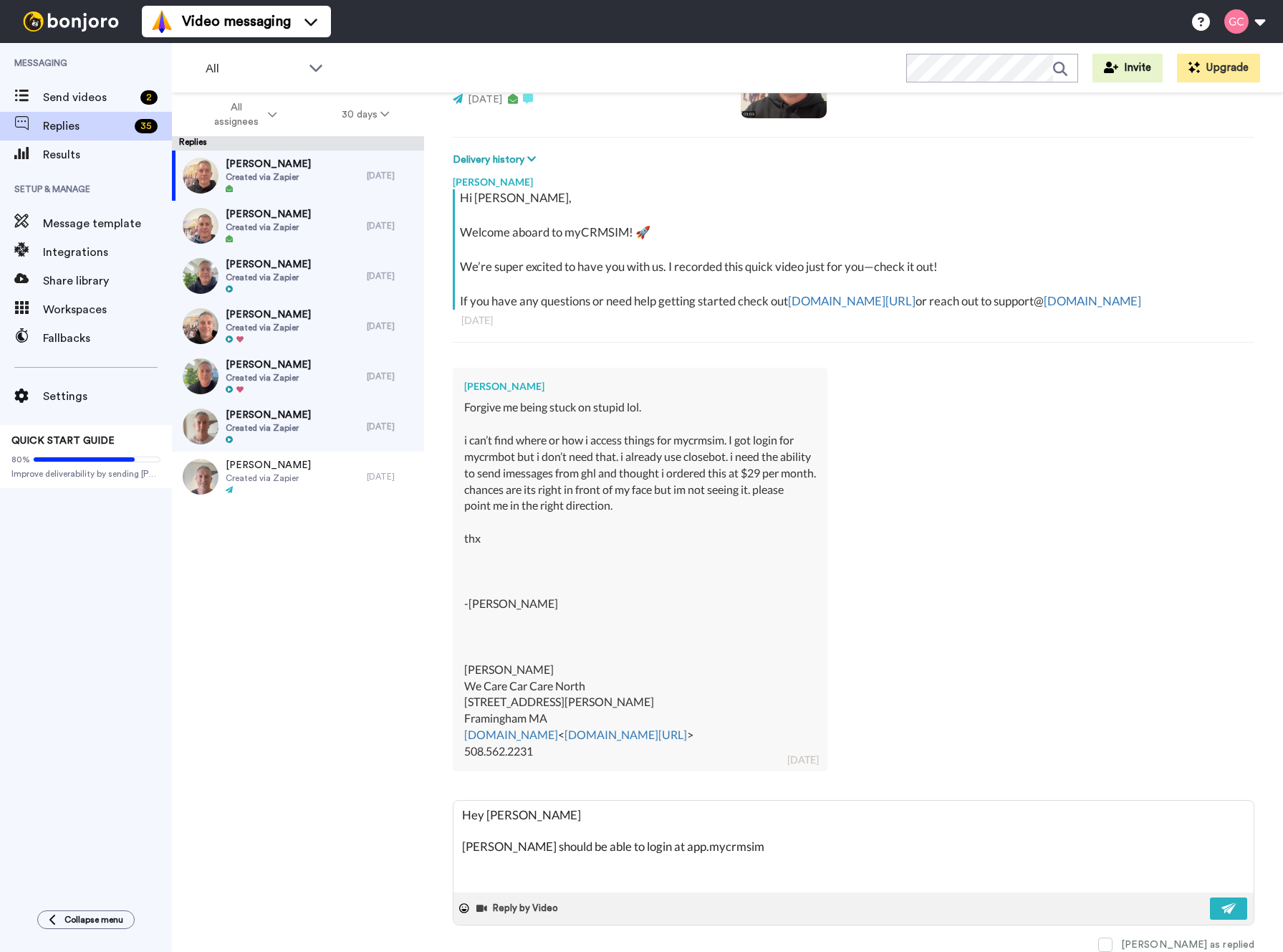
type textarea "x"
type textarea "Hey [PERSON_NAME] [PERSON_NAME] should be able to login at app.mycrmsim.c"
type textarea "x"
type textarea "Hey [PERSON_NAME] [PERSON_NAME] should be able to login at [DOMAIN_NAME]"
type textarea "x"
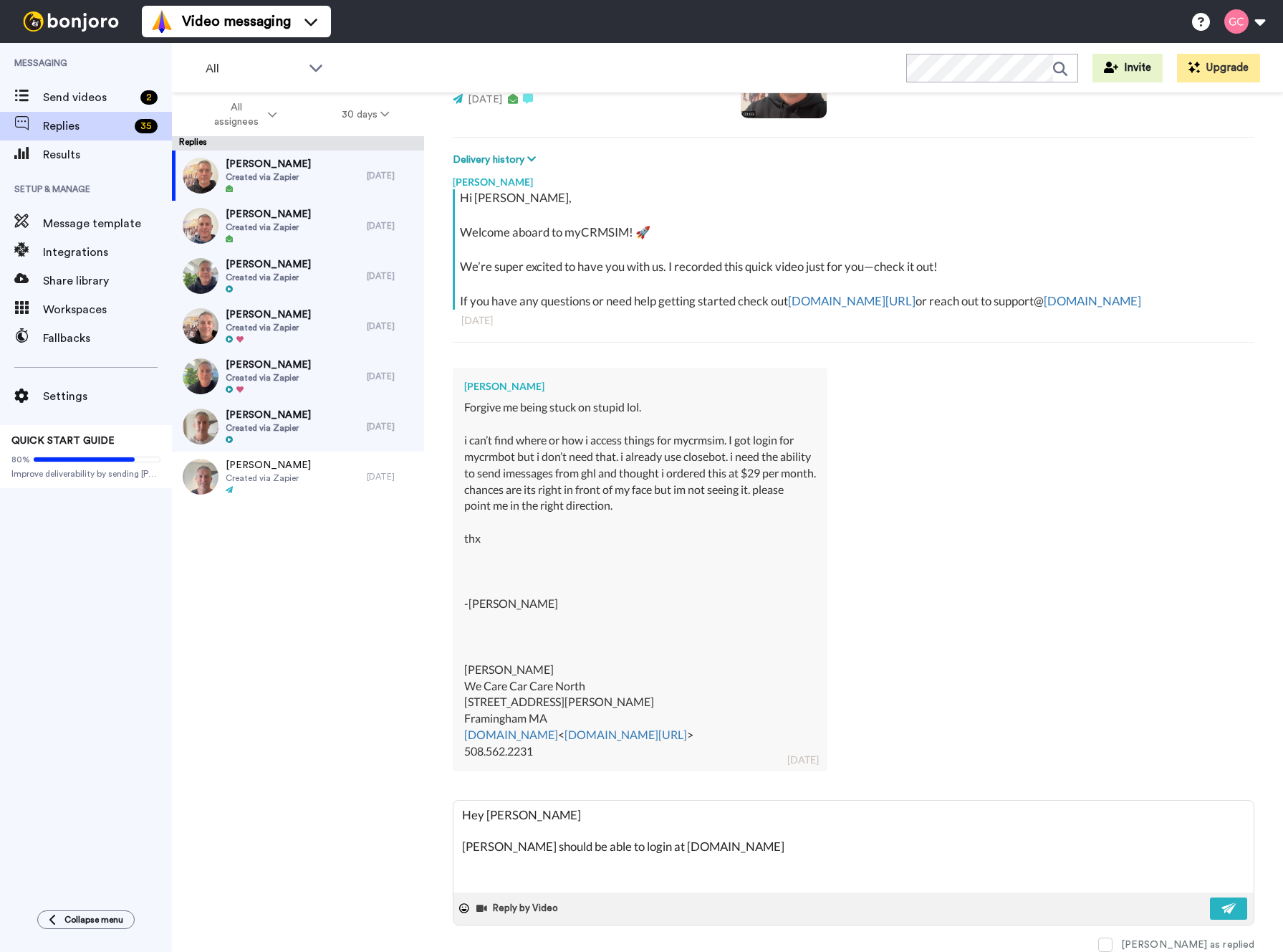
type textarea "Hey [PERSON_NAME] [PERSON_NAME] should be able to login at [DOMAIN_NAME]"
type textarea "x"
type textarea "Hey [PERSON_NAME] [PERSON_NAME] should be able to login at [DOMAIN_NAME]"
type textarea "x"
type textarea "Hey [PERSON_NAME] [PERSON_NAME] should be able to login at [DOMAIN_NAME]"
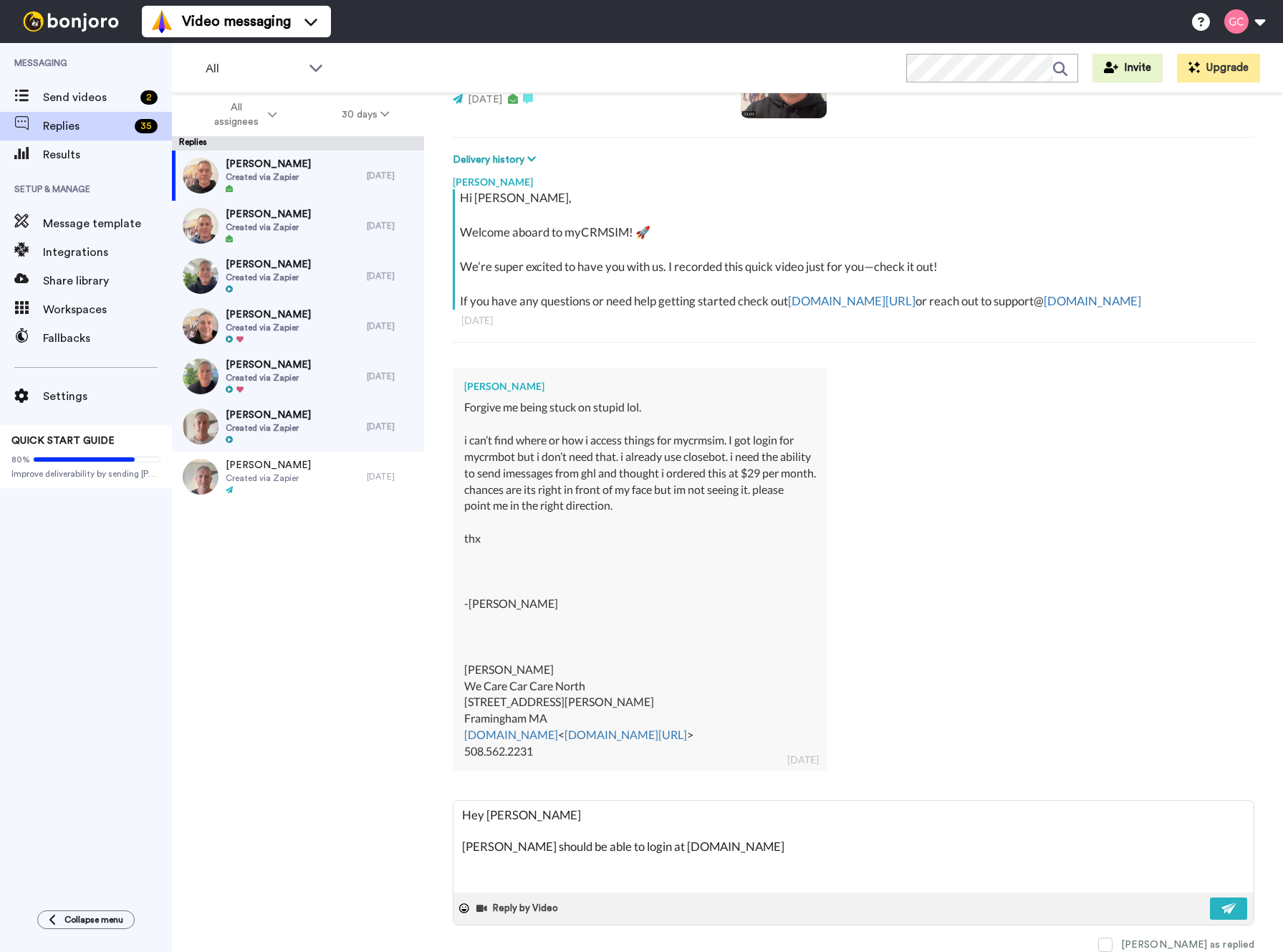
type textarea "x"
type textarea "Hey [PERSON_NAME] [PERSON_NAME] should be able to login at [DOMAIN_NAME] P"
type textarea "x"
type textarea "Hey [PERSON_NAME] [PERSON_NAME] should be able to login at [DOMAIN_NAME] PL"
type textarea "x"
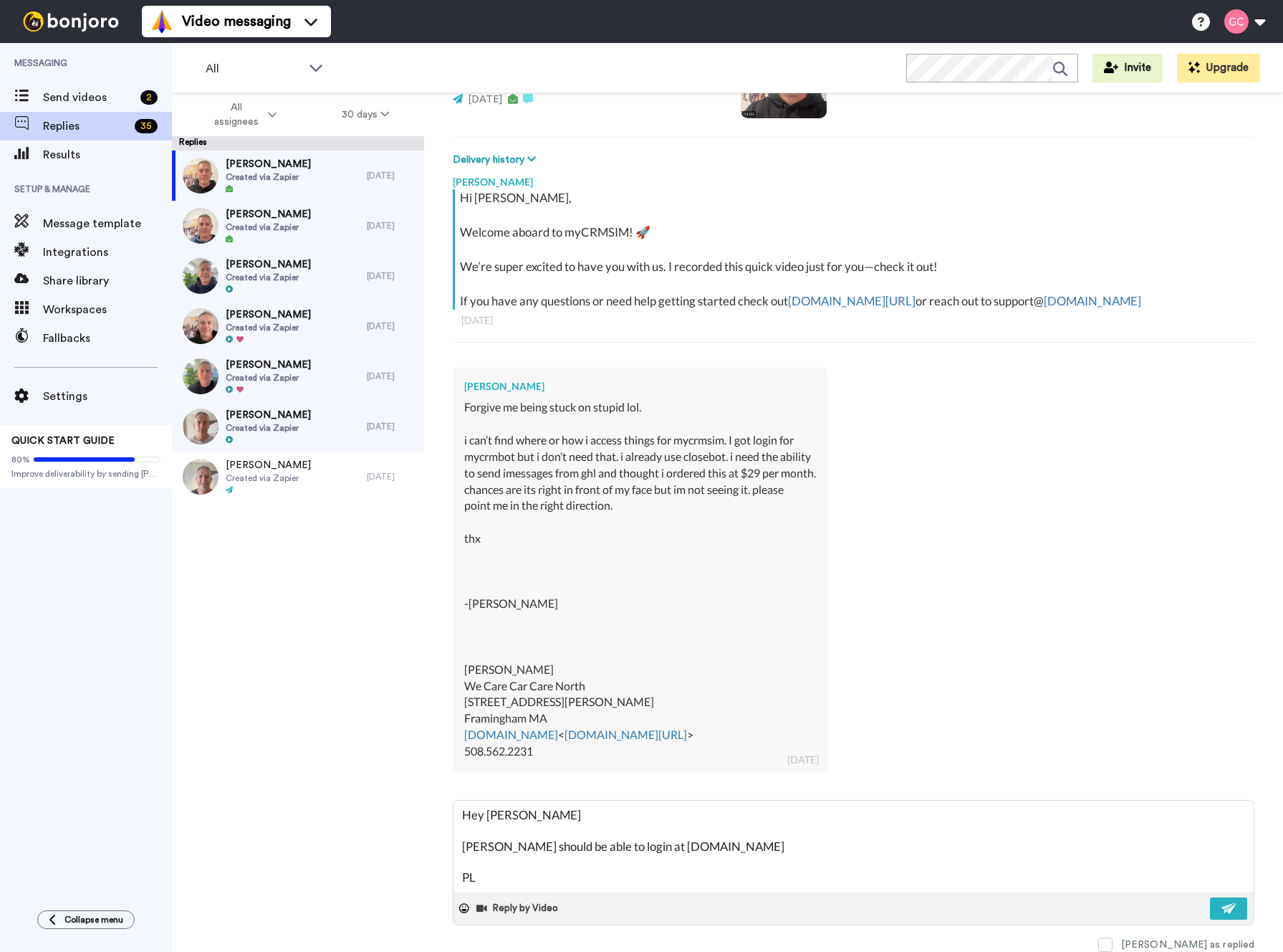
type textarea "Hey [PERSON_NAME] [PERSON_NAME] should be able to login at [DOMAIN_NAME] PLe"
type textarea "x"
type textarea "Hey [PERSON_NAME] [PERSON_NAME] should be able to login at [DOMAIN_NAME] PLea"
type textarea "x"
type textarea "Hey [PERSON_NAME] [PERSON_NAME] should be able to login at [DOMAIN_NAME] PLeas"
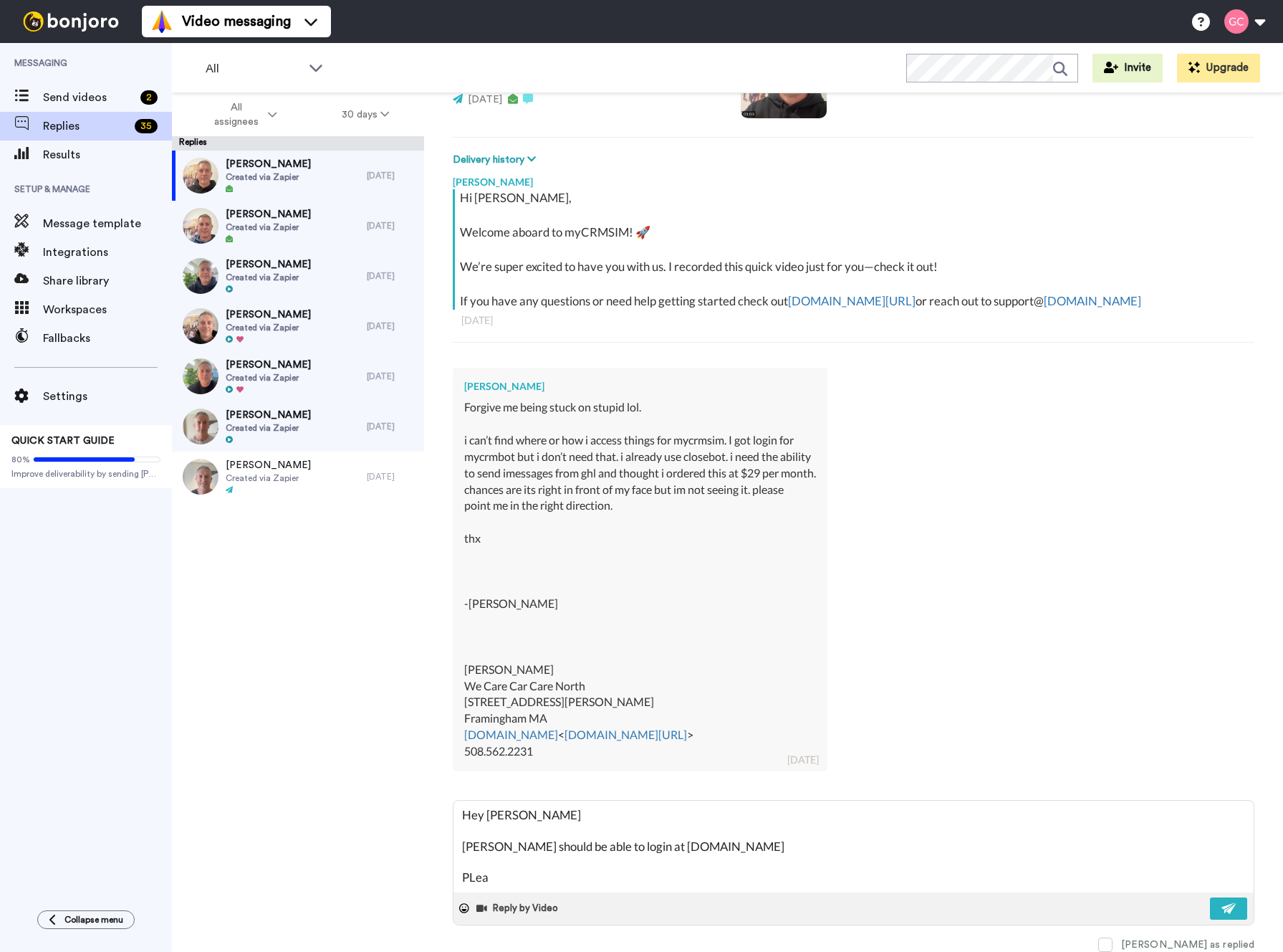
type textarea "x"
type textarea "Hey [PERSON_NAME] [PERSON_NAME] should be able to login at [DOMAIN_NAME] PLease"
type textarea "x"
type textarea "Hey [PERSON_NAME] [PERSON_NAME] should be able to login at [DOMAIN_NAME] PLease"
type textarea "x"
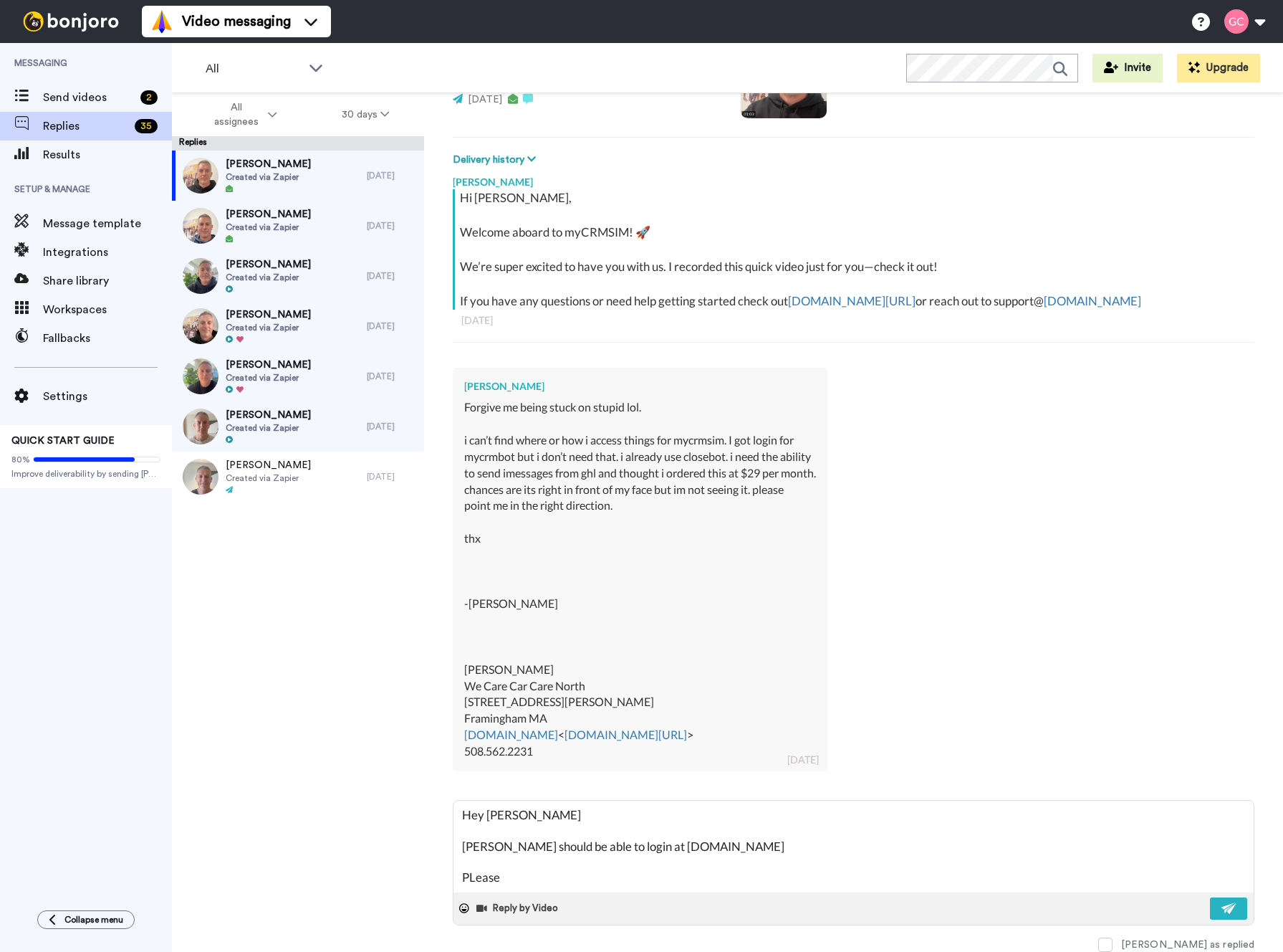
type textarea "Hey [PERSON_NAME] [PERSON_NAME] should be able to login at [DOMAIN_NAME] PLease…"
type textarea "x"
type textarea "Hey [PERSON_NAME] [PERSON_NAME] should be able to login at [DOMAIN_NAME] PLease…"
type textarea "x"
type textarea "Hey [PERSON_NAME] [PERSON_NAME] should be able to login at [DOMAIN_NAME] PLease…"
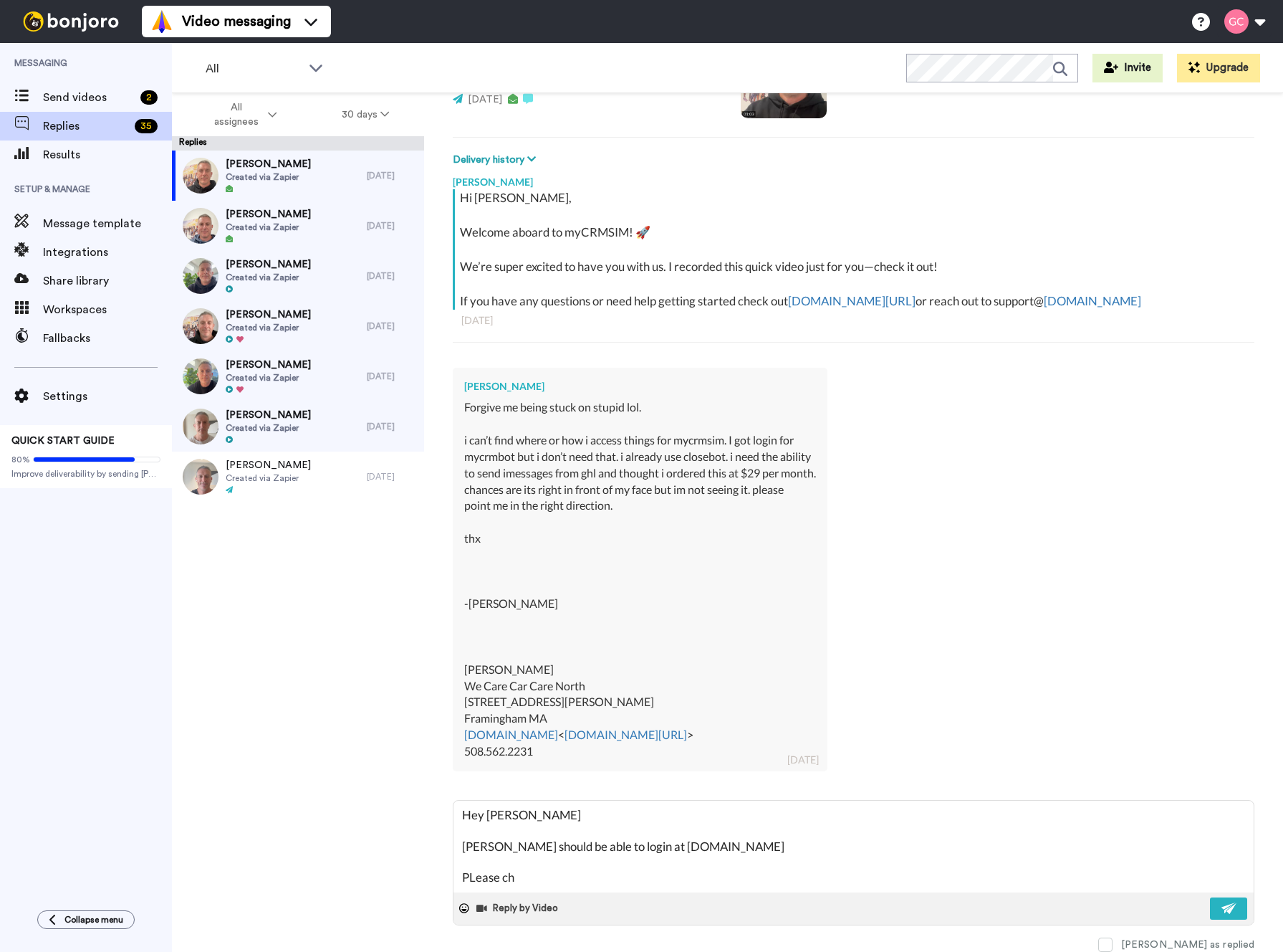
type textarea "x"
type textarea "Hey [PERSON_NAME] [PERSON_NAME] should be able to login at [DOMAIN_NAME] PLease…"
type textarea "x"
type textarea "Hey [PERSON_NAME] [PERSON_NAME] should be able to login at [DOMAIN_NAME] PLease…"
type textarea "x"
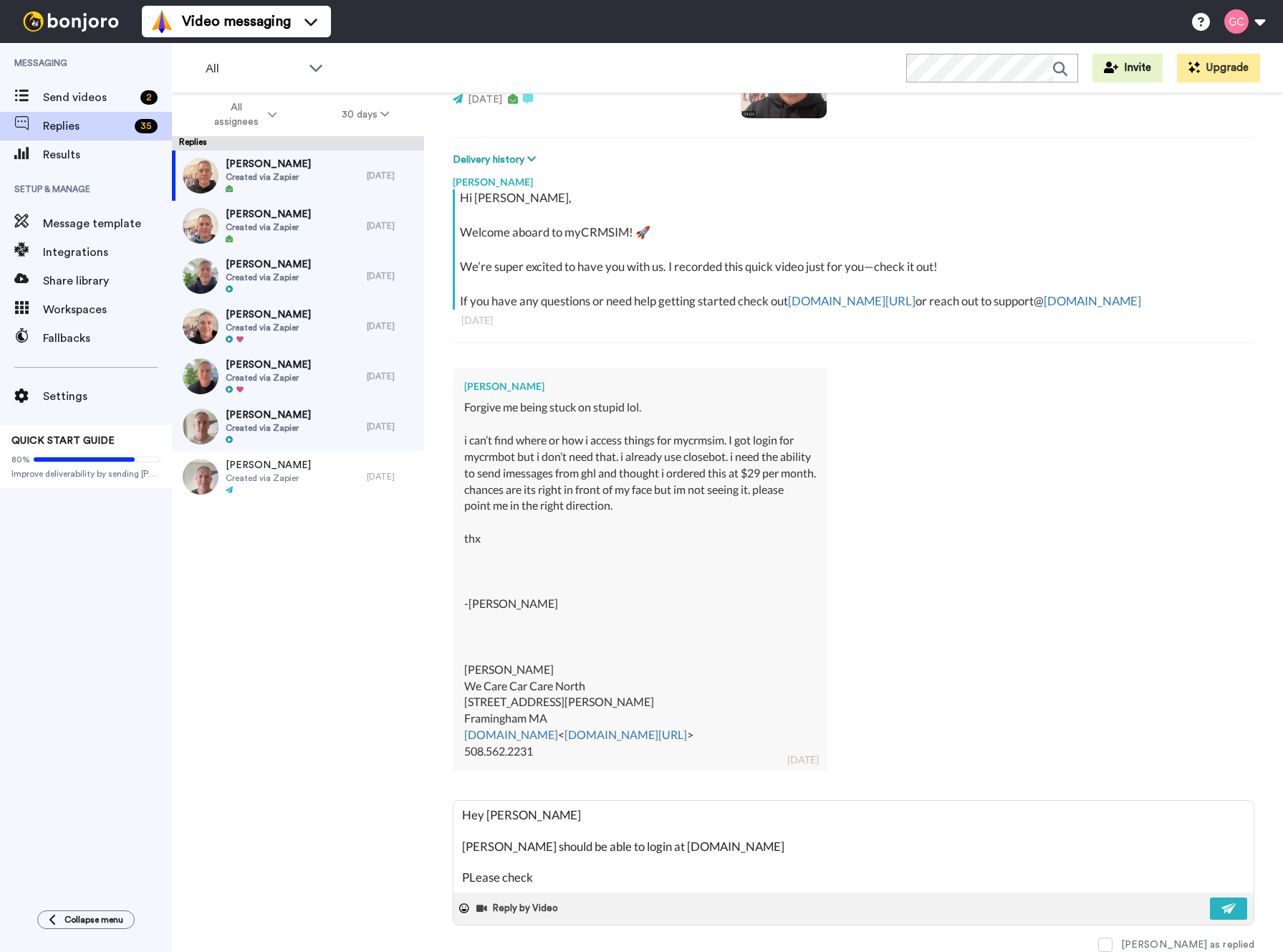
type textarea "Hey [PERSON_NAME] [PERSON_NAME] should be able to login at [DOMAIN_NAME] PLease…"
type textarea "x"
type textarea "Hey [PERSON_NAME] [PERSON_NAME] should be able to login at [DOMAIN_NAME] PLease…"
type textarea "x"
type textarea "Hey [PERSON_NAME] [PERSON_NAME] should be able to login at [DOMAIN_NAME] PLease…"
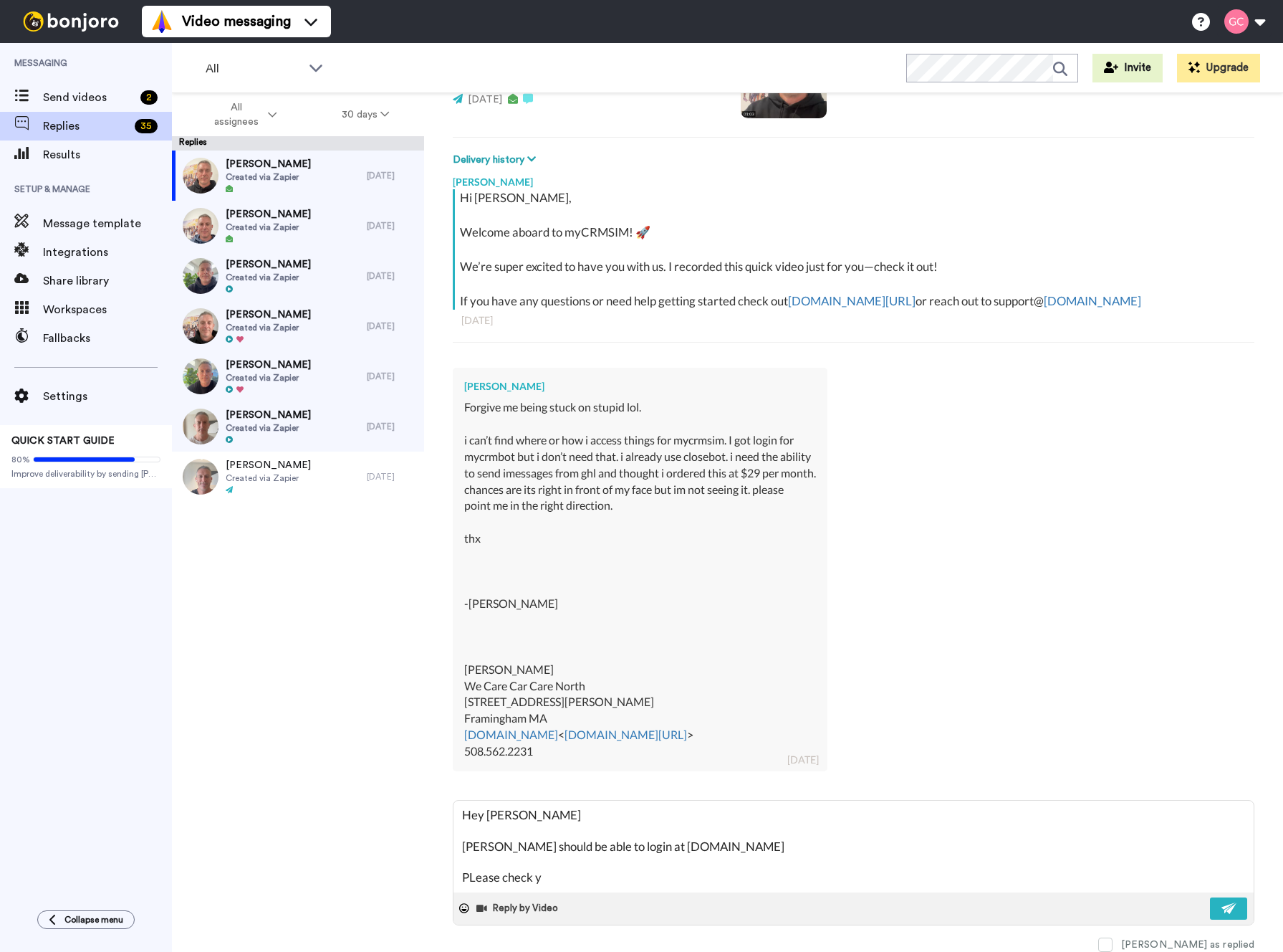
type textarea "x"
type textarea "Hey [PERSON_NAME] [PERSON_NAME] should be able to login at [DOMAIN_NAME] PLease…"
type textarea "x"
type textarea "Hey [PERSON_NAME] [PERSON_NAME] should be able to login at [DOMAIN_NAME] PLease…"
type textarea "x"
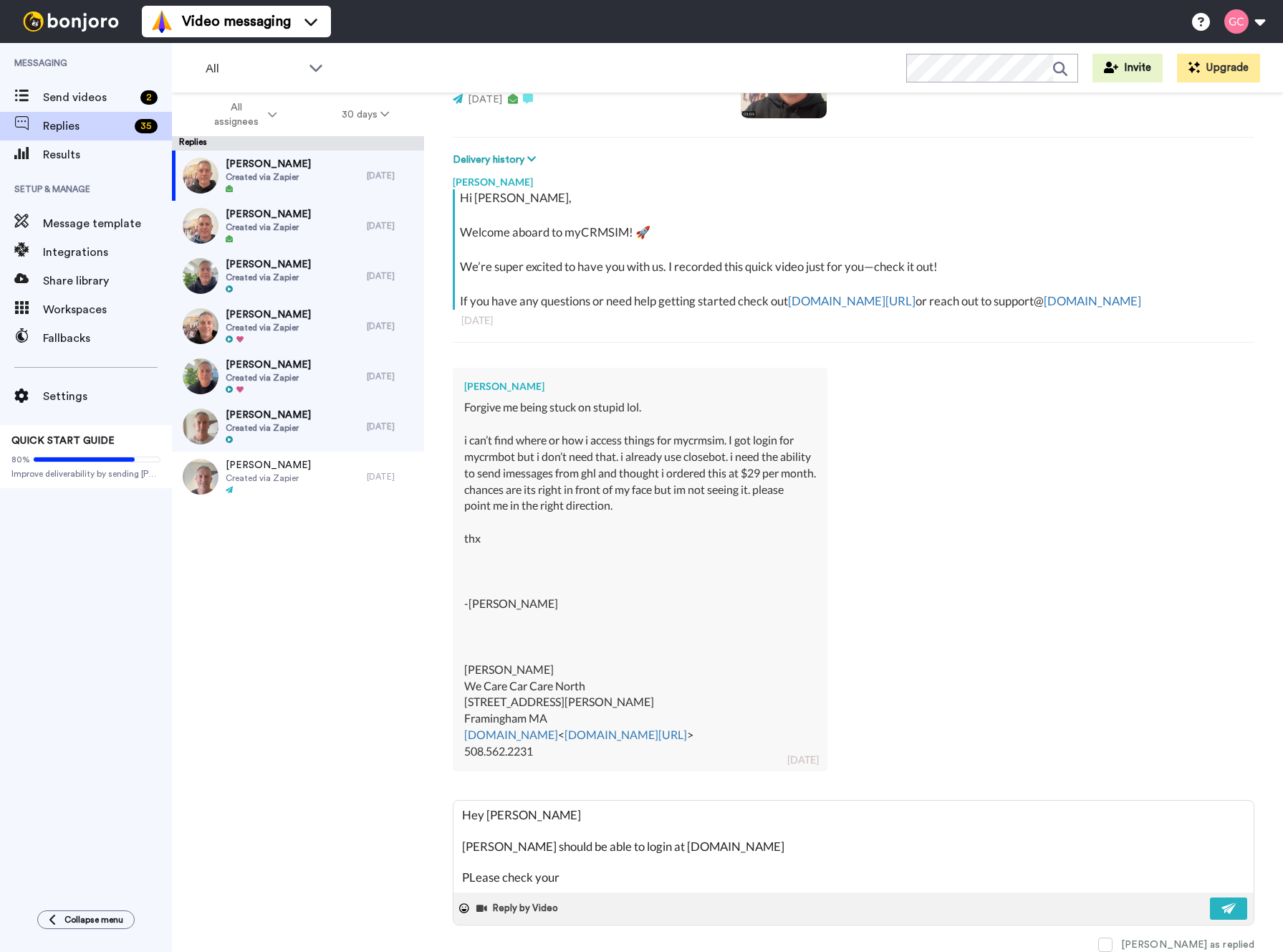
type textarea "Hey [PERSON_NAME] [PERSON_NAME] should be able to login at [DOMAIN_NAME] PLease…"
type textarea "x"
type textarea "Hey [PERSON_NAME] [PERSON_NAME] should be able to login at [DOMAIN_NAME] PLease…"
type textarea "x"
type textarea "Hey [PERSON_NAME] [PERSON_NAME] should be able to login at [DOMAIN_NAME] PLease…"
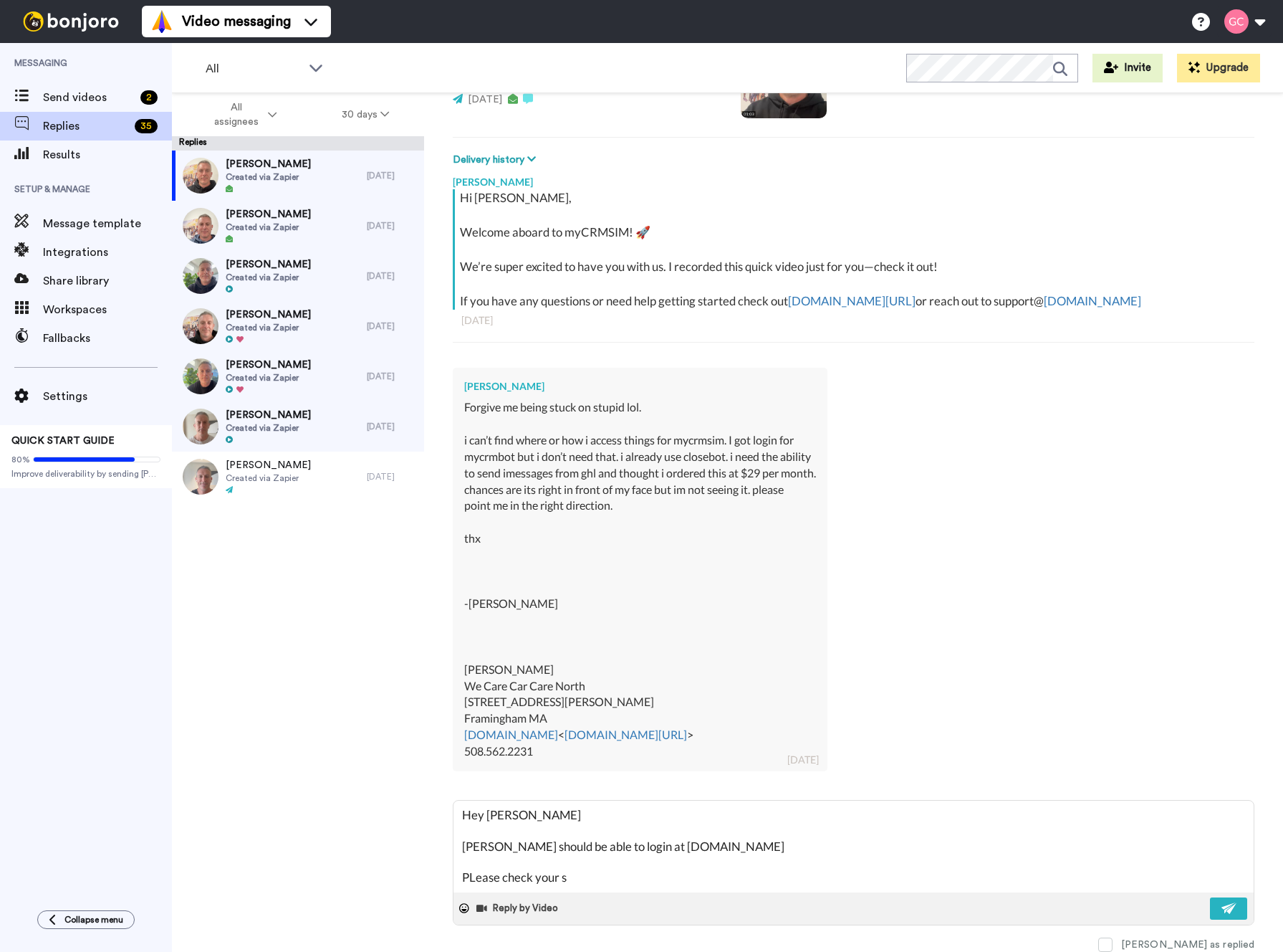
type textarea "x"
type textarea "Hey [PERSON_NAME] [PERSON_NAME] should be able to login at [DOMAIN_NAME] PLease…"
type textarea "x"
type textarea "Hey [PERSON_NAME] [PERSON_NAME] should be able to login at [DOMAIN_NAME] PLease…"
type textarea "x"
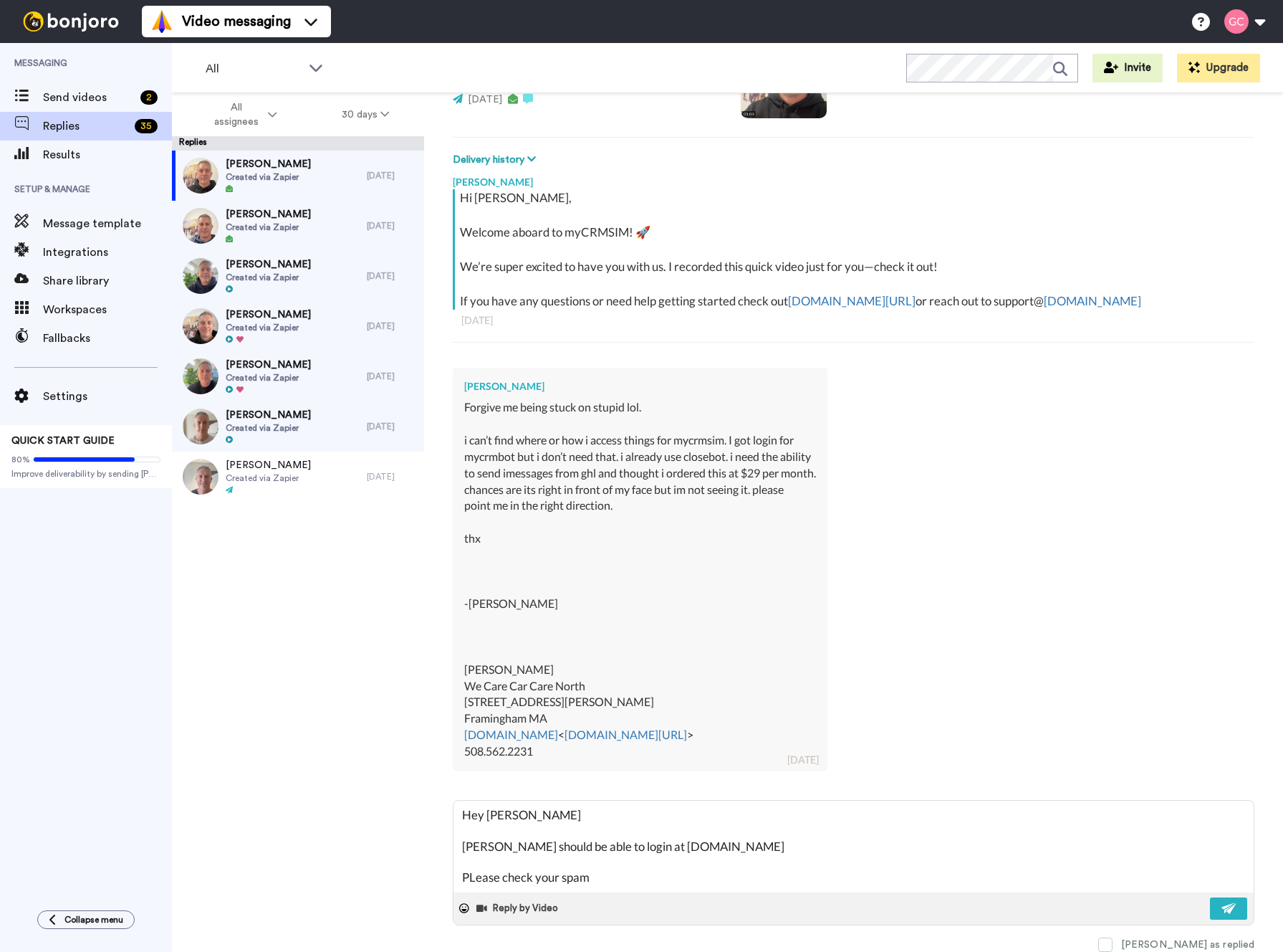
type textarea "Hey [PERSON_NAME] [PERSON_NAME] should be able to login at [DOMAIN_NAME] PLease…"
type textarea "x"
type textarea "Hey [PERSON_NAME] [PERSON_NAME] should be able to login at [DOMAIN_NAME] PLease…"
type textarea "x"
type textarea "Hey [PERSON_NAME] [PERSON_NAME] should be able to login at [DOMAIN_NAME] PLease…"
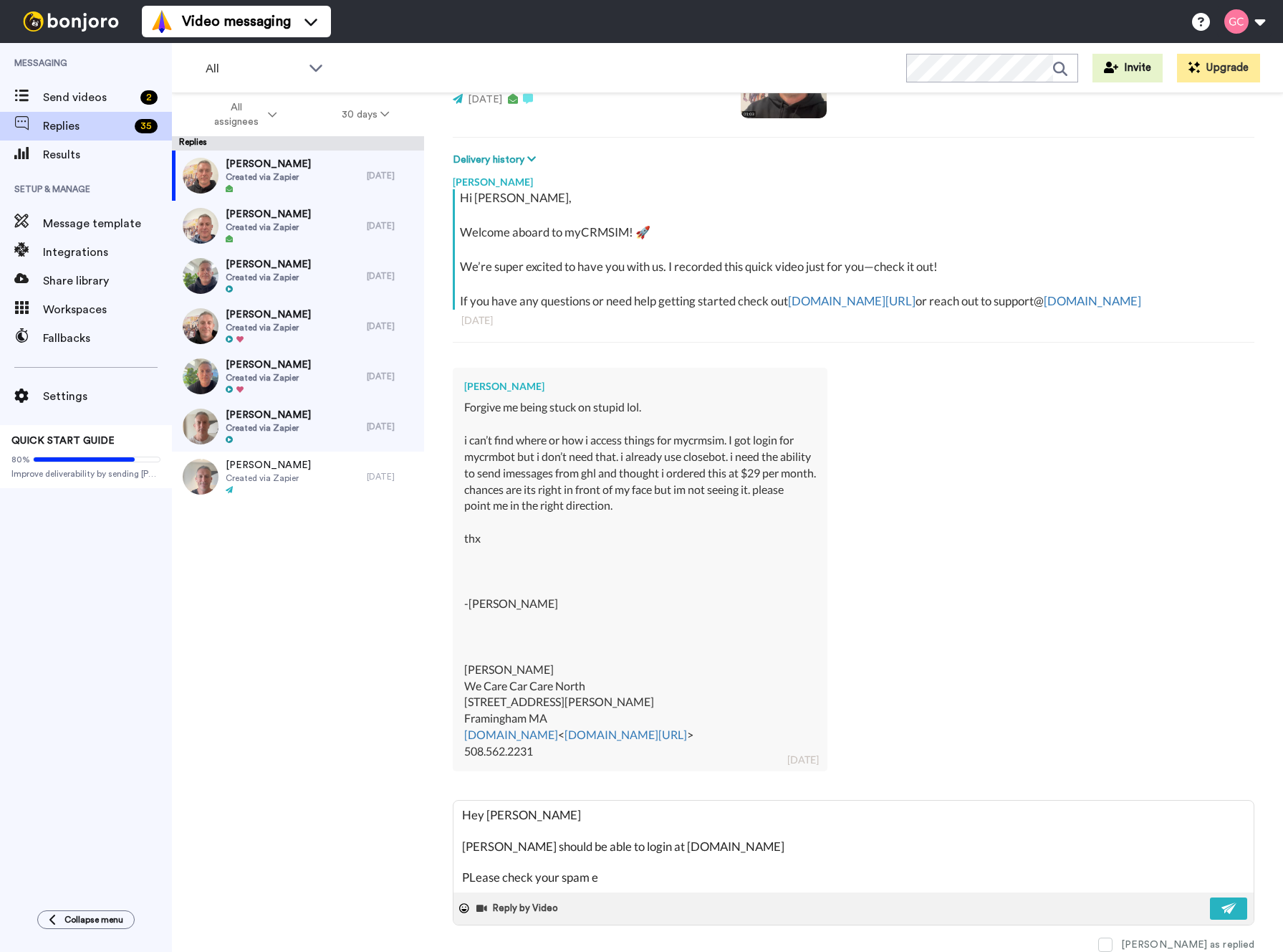
type textarea "x"
type textarea "Hey [PERSON_NAME] [PERSON_NAME] should be able to login at [DOMAIN_NAME] PLease…"
type textarea "x"
type textarea "Hey [PERSON_NAME] [PERSON_NAME] should be able to login at [DOMAIN_NAME] PLease…"
type textarea "x"
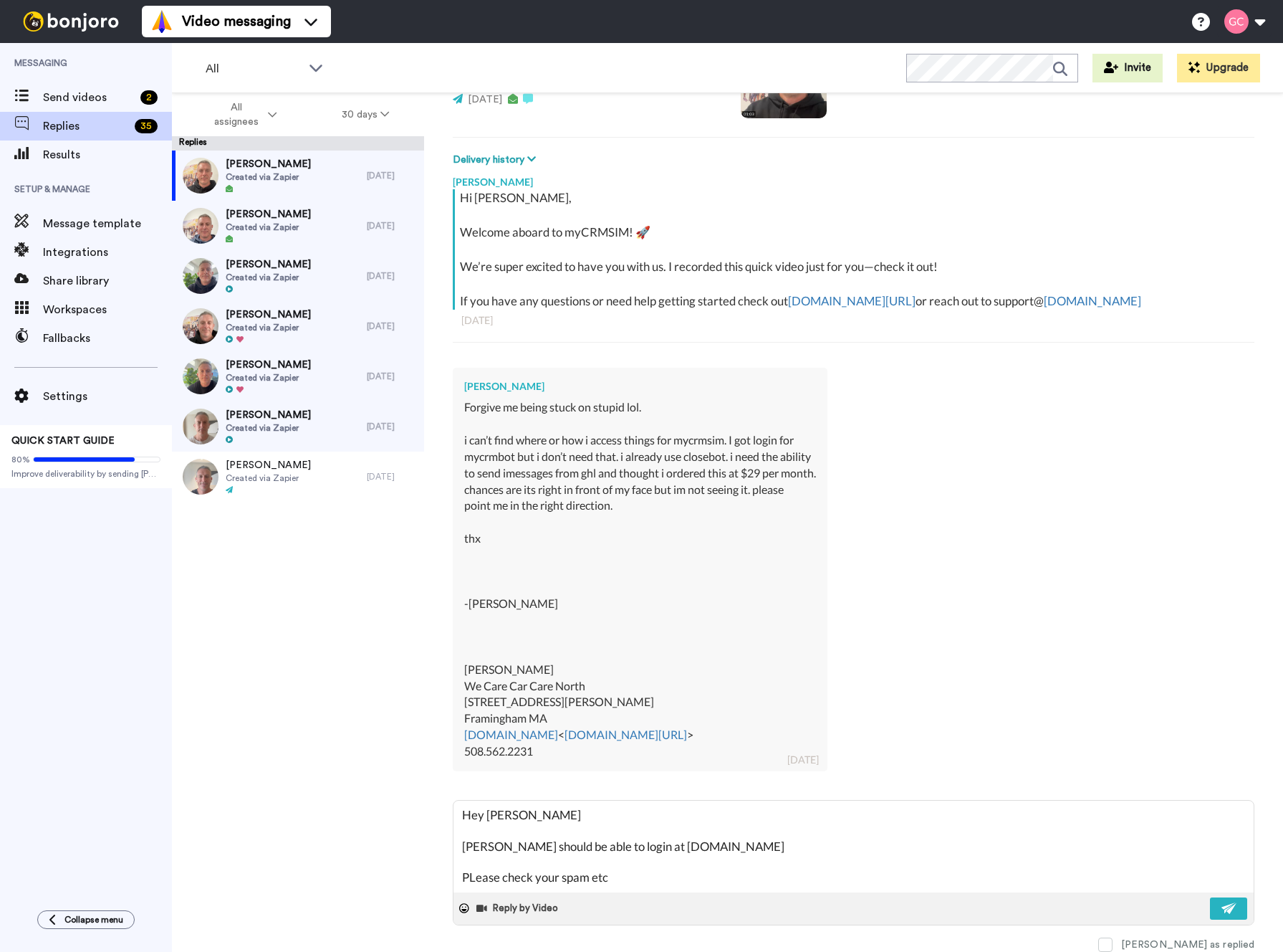
type textarea "Hey [PERSON_NAME] [PERSON_NAME] should be able to login at [DOMAIN_NAME] PLease…"
type textarea "x"
type textarea "Hey [PERSON_NAME] [PERSON_NAME] should be able to login at [DOMAIN_NAME] PLease…"
type textarea "x"
type textarea "Hey [PERSON_NAME] [PERSON_NAME] should be able to login at [DOMAIN_NAME] PLease…"
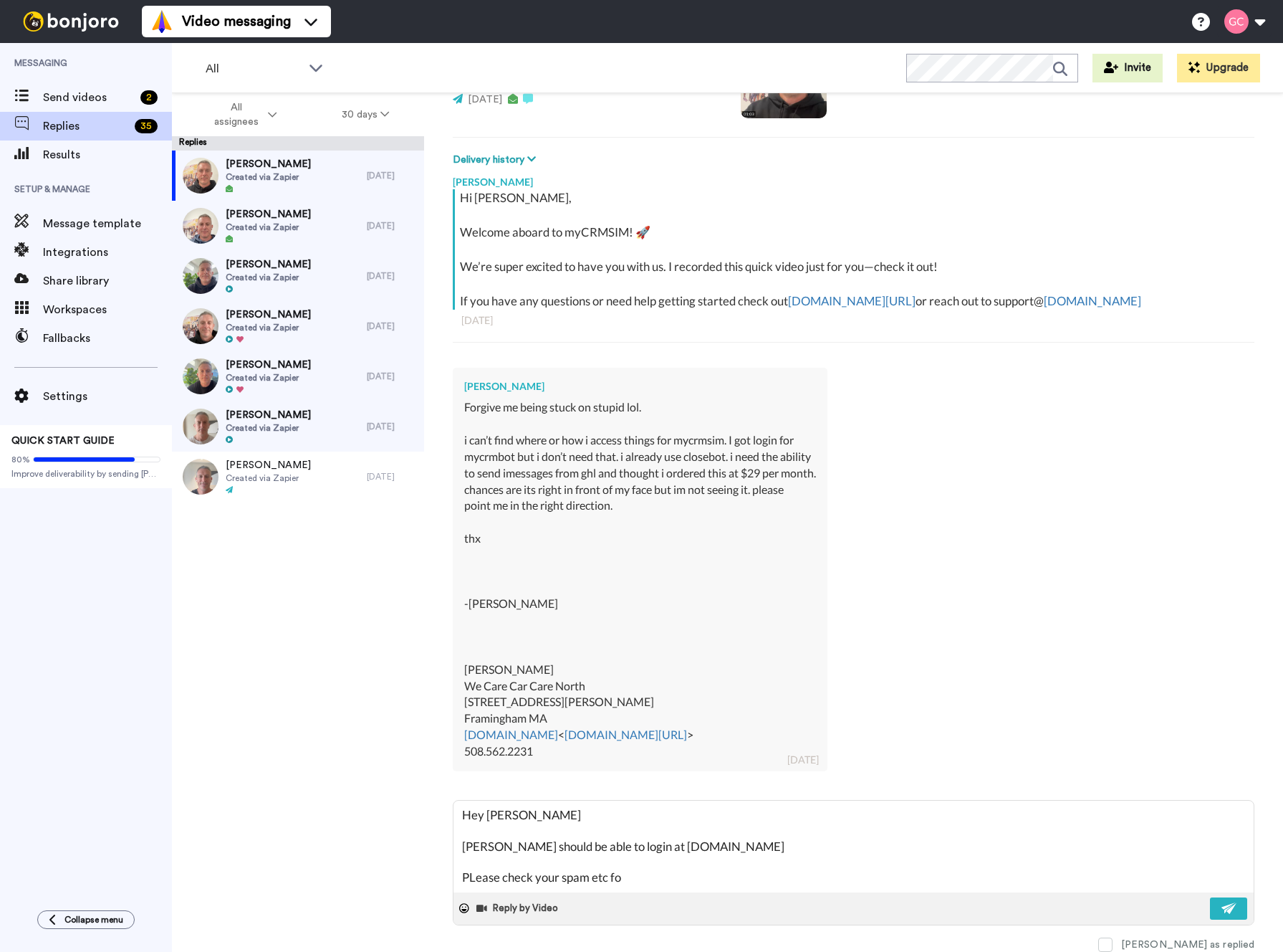
type textarea "x"
type textarea "Hey [PERSON_NAME] [PERSON_NAME] should be able to login at [DOMAIN_NAME] PLease…"
type textarea "x"
type textarea "Hey [PERSON_NAME] [PERSON_NAME] should be able to login at [DOMAIN_NAME] PLease…"
type textarea "x"
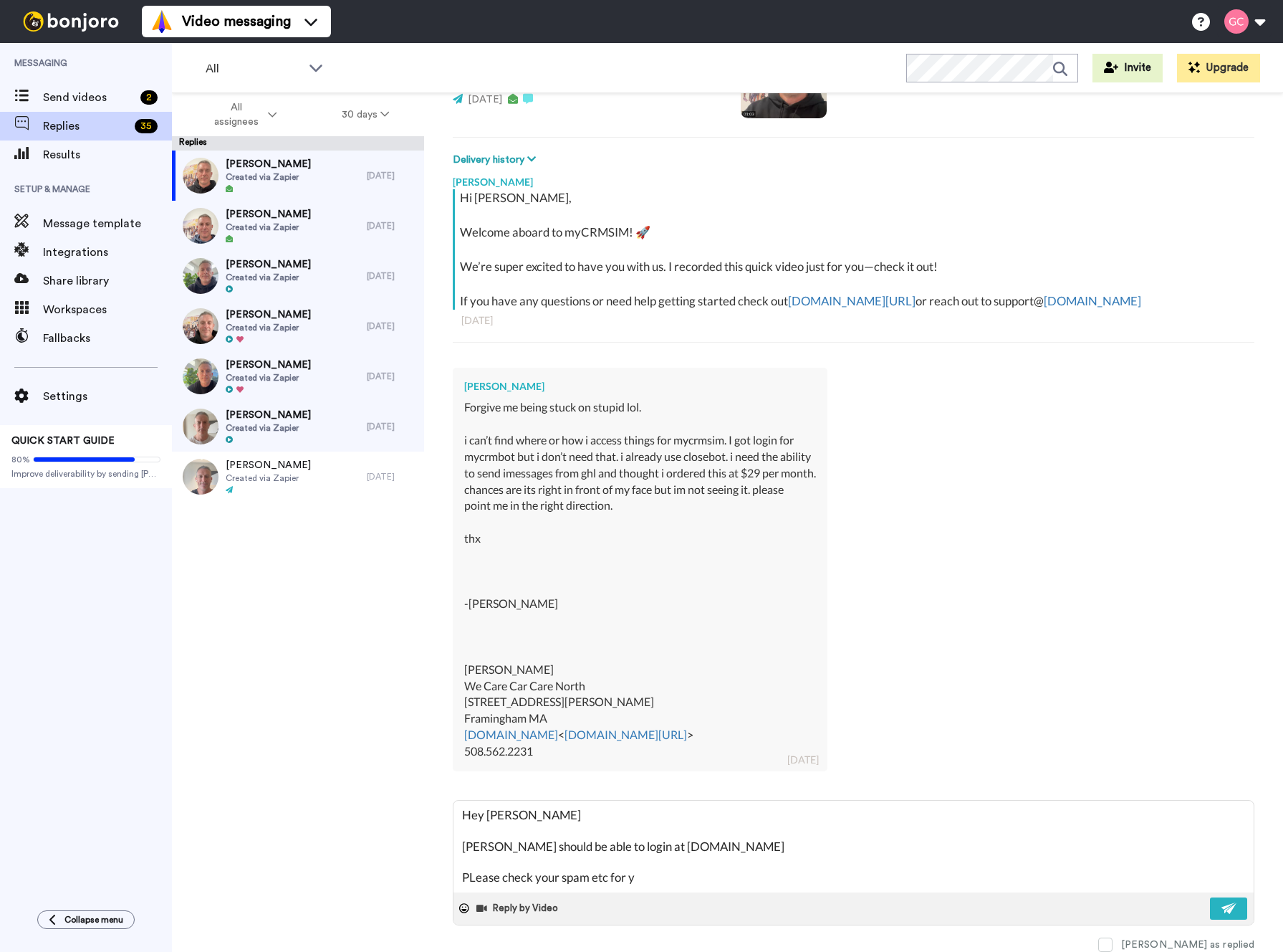
type textarea "Hey [PERSON_NAME] [PERSON_NAME] should be able to login at [DOMAIN_NAME] PLease…"
type textarea "x"
type textarea "Hey [PERSON_NAME] [PERSON_NAME] should be able to login at [DOMAIN_NAME] PLease…"
type textarea "x"
type textarea "Hey [PERSON_NAME] [PERSON_NAME] should be able to login at [DOMAIN_NAME] PLease…"
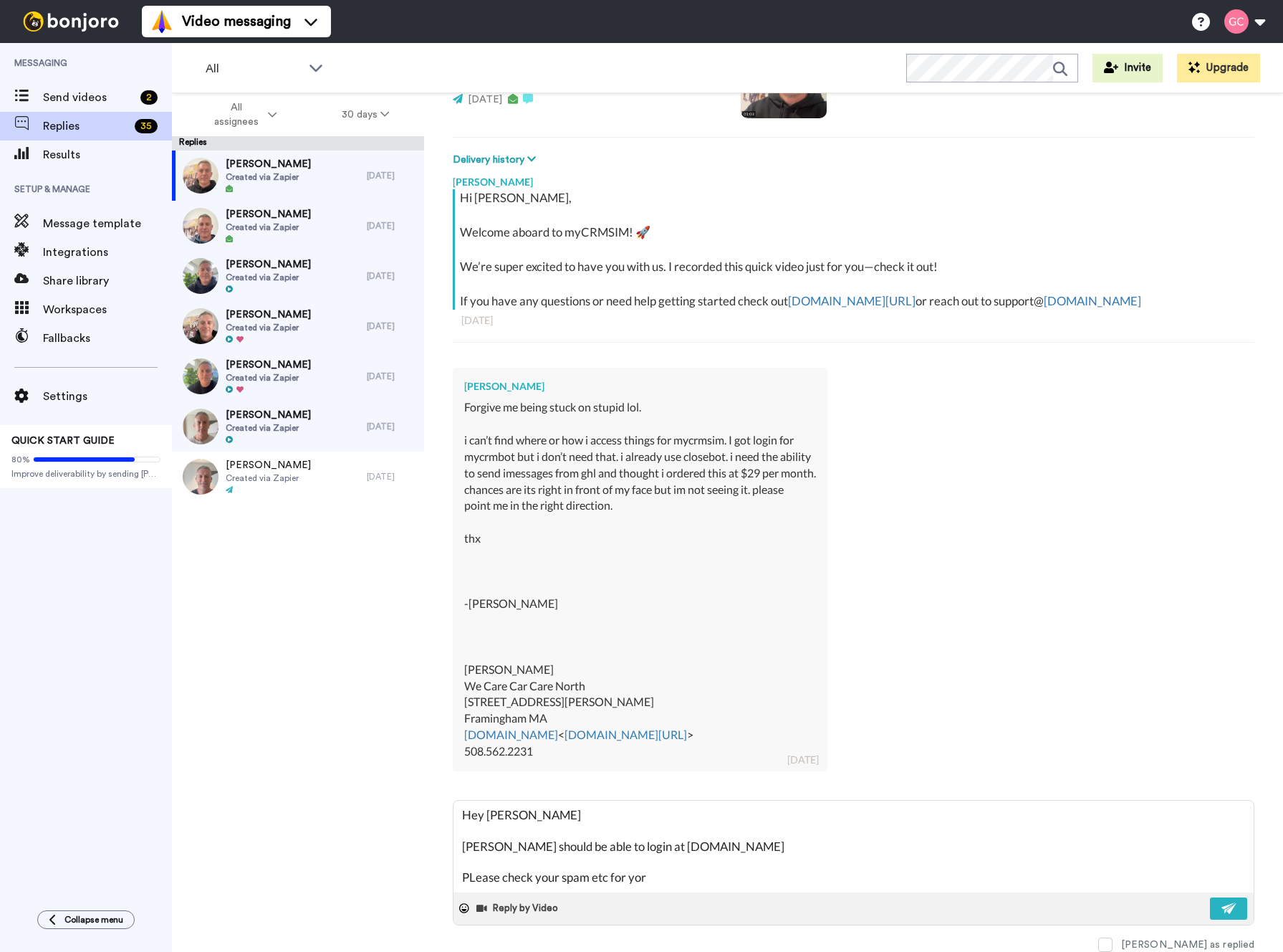
type textarea "x"
type textarea "Hey [PERSON_NAME] [PERSON_NAME] should be able to login at [DOMAIN_NAME] PLease…"
type textarea "x"
type textarea "Hey [PERSON_NAME] [PERSON_NAME] should be able to login at [DOMAIN_NAME] PLease…"
type textarea "x"
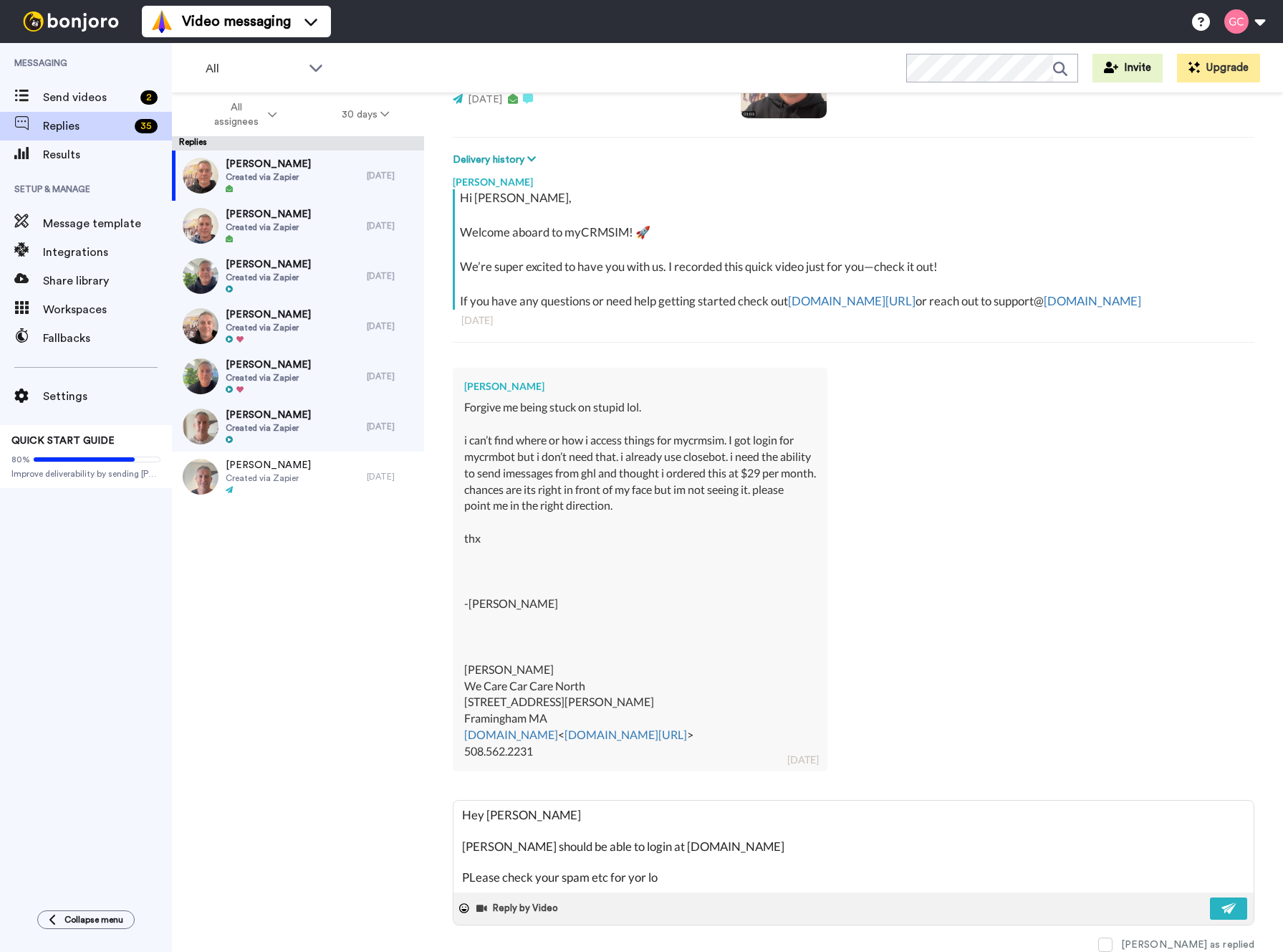
type textarea "Hey [PERSON_NAME] [PERSON_NAME] should be able to login at [DOMAIN_NAME] PLease…"
type textarea "x"
type textarea "Hey [PERSON_NAME] [PERSON_NAME] should be able to login at [DOMAIN_NAME] PLease…"
type textarea "x"
type textarea "Hey [PERSON_NAME] [PERSON_NAME] should be able to login at [DOMAIN_NAME] PLease…"
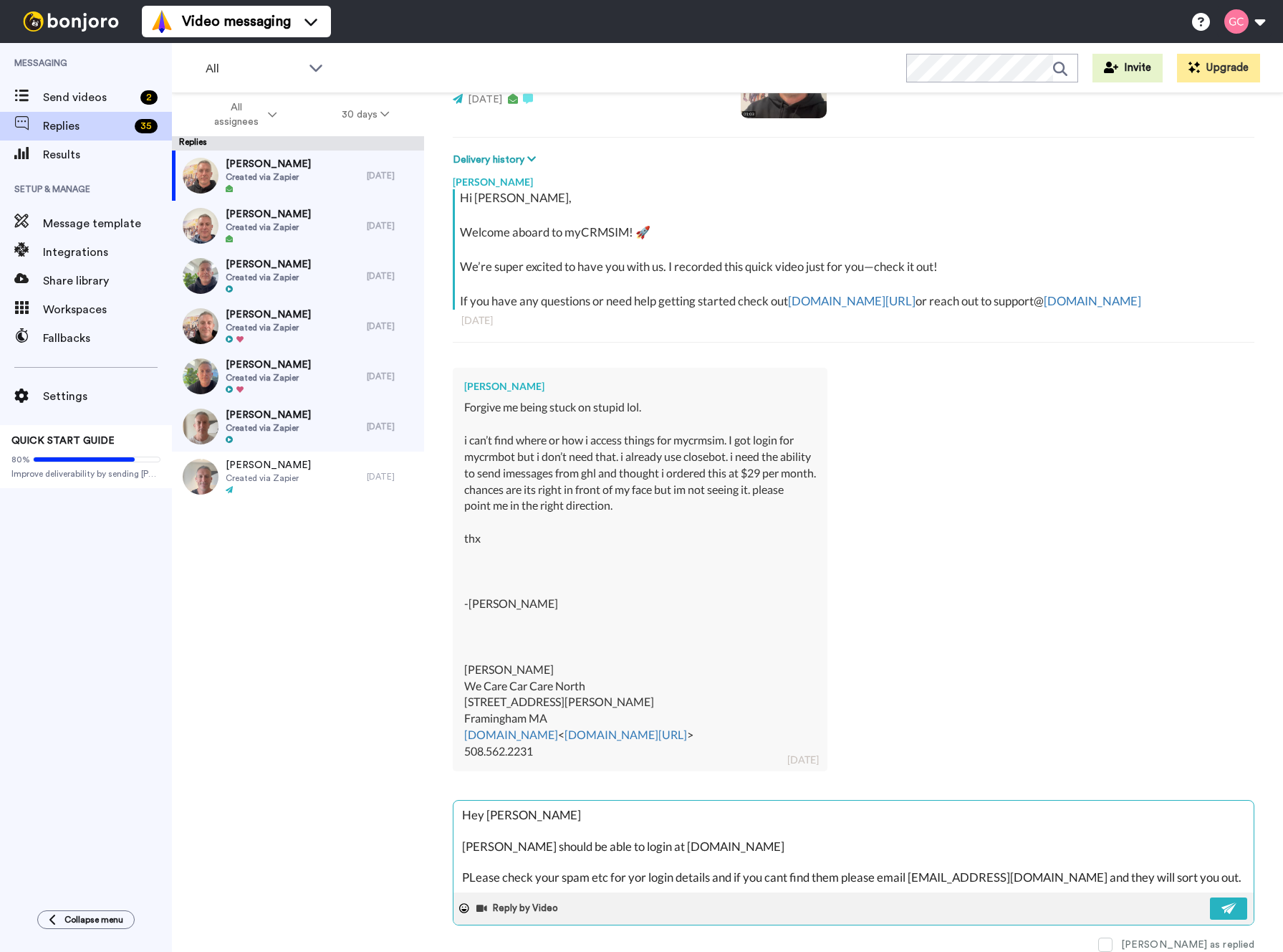
click at [640, 881] on textarea "Hey [PERSON_NAME] [PERSON_NAME] should be able to login at [DOMAIN_NAME] PLease…" at bounding box center [854, 846] width 801 height 91
click at [477, 881] on textarea "Hey [PERSON_NAME] [PERSON_NAME] should be able to login at [DOMAIN_NAME] PLease…" at bounding box center [854, 846] width 801 height 91
click at [479, 848] on textarea "Hey [PERSON_NAME] [PERSON_NAME] should be able to login at [DOMAIN_NAME] Please…" at bounding box center [854, 846] width 801 height 91
click at [1223, 901] on button at bounding box center [1229, 908] width 37 height 22
